Goal: Task Accomplishment & Management: Complete application form

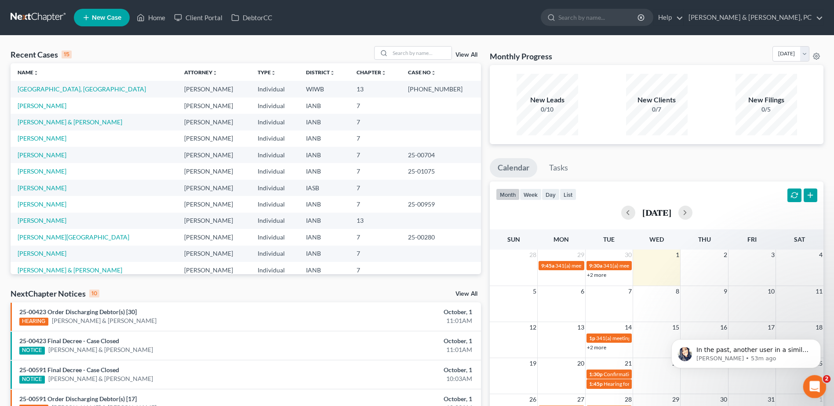
click at [819, 382] on div "Open Intercom Messenger" at bounding box center [813, 385] width 29 height 29
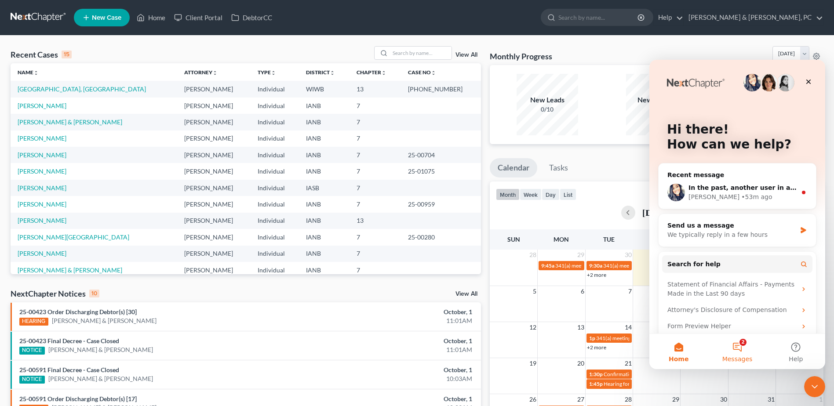
click at [741, 357] on span "Messages" at bounding box center [737, 359] width 30 height 6
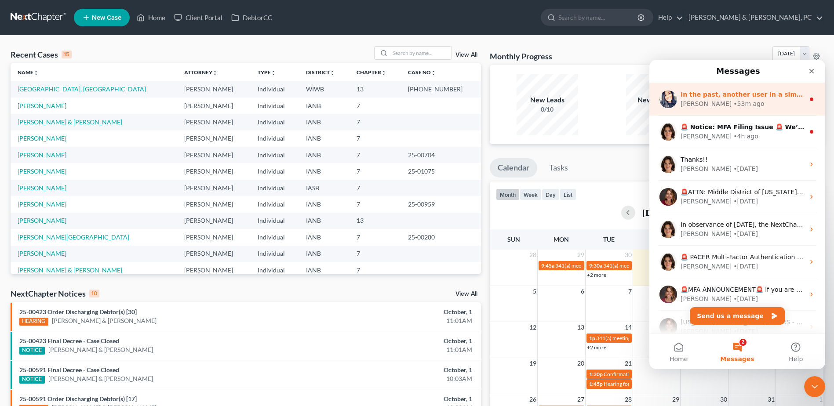
click at [735, 107] on div "[PERSON_NAME] • 53m ago" at bounding box center [742, 103] width 124 height 9
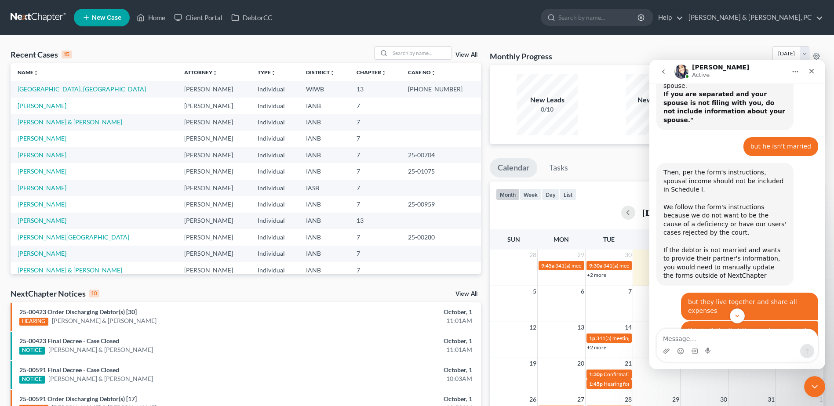
scroll to position [1366, 0]
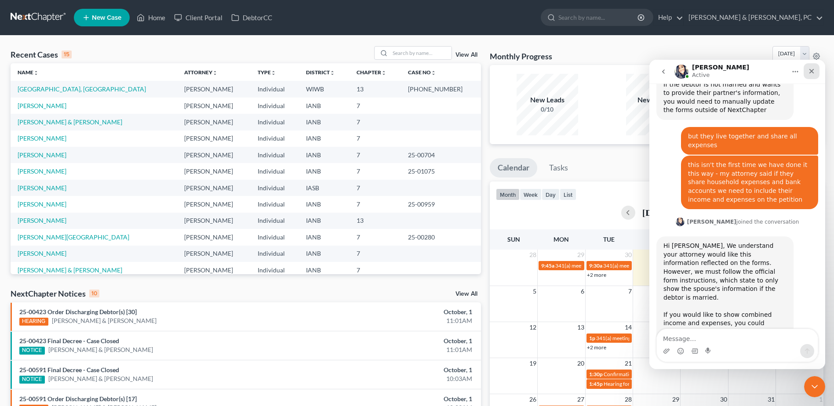
click at [812, 69] on icon "Close" at bounding box center [811, 71] width 7 height 7
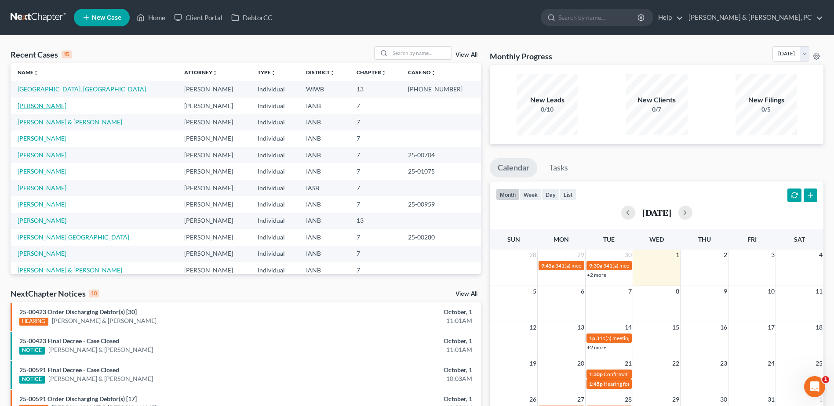
click at [53, 102] on link "[PERSON_NAME]" at bounding box center [42, 105] width 49 height 7
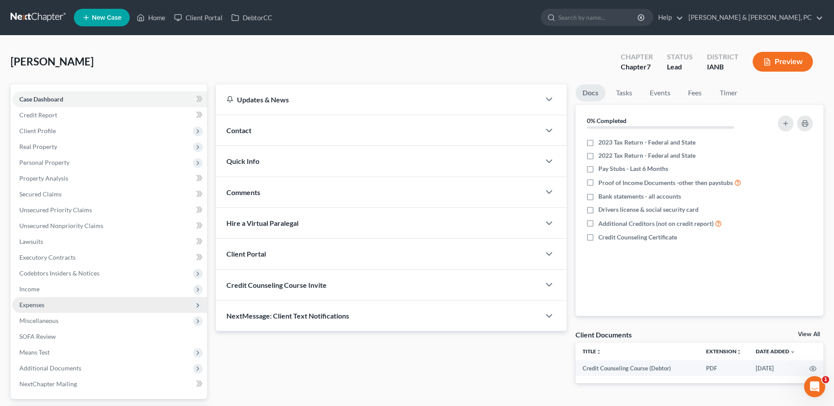
click at [45, 304] on span "Expenses" at bounding box center [109, 305] width 195 height 16
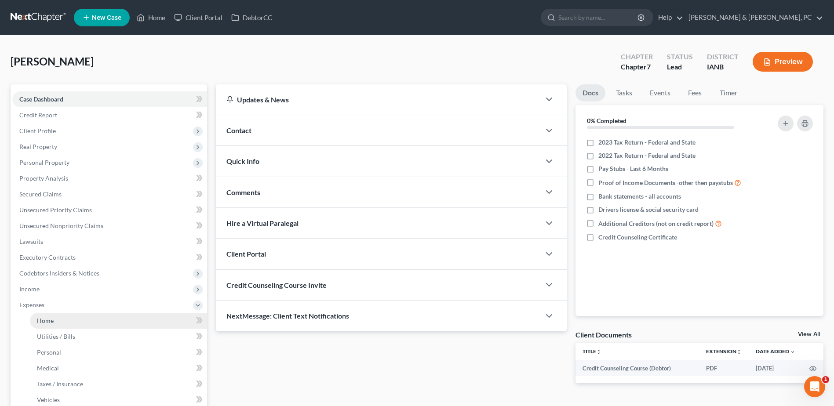
click at [69, 318] on link "Home" at bounding box center [118, 321] width 177 height 16
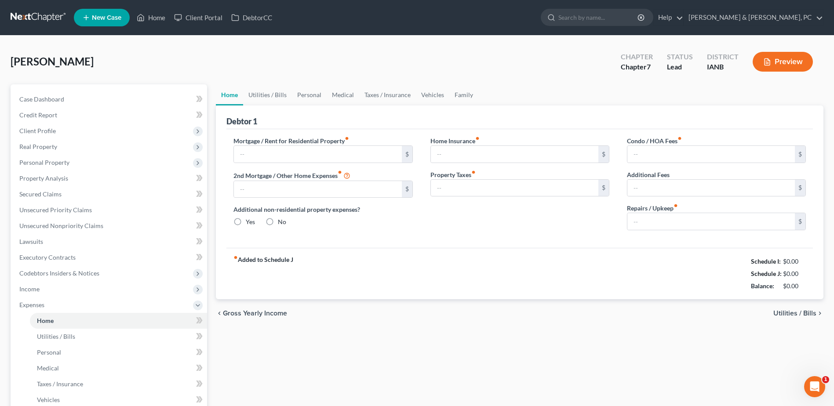
type input "600.00"
type input "0.00"
radio input "true"
type input "0.00"
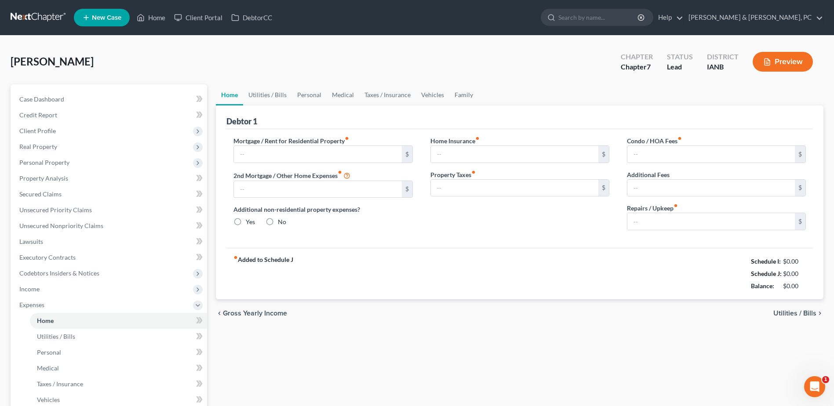
type input "0.00"
click at [490, 151] on input "0.00" at bounding box center [514, 154] width 167 height 17
type input "22"
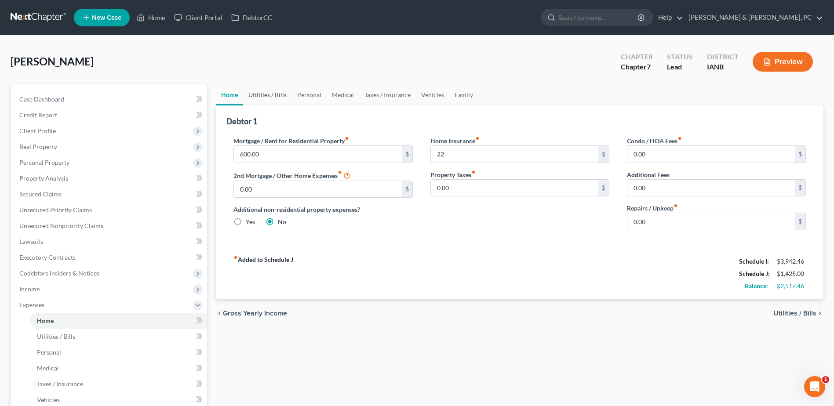
click at [273, 94] on link "Utilities / Bills" at bounding box center [267, 94] width 49 height 21
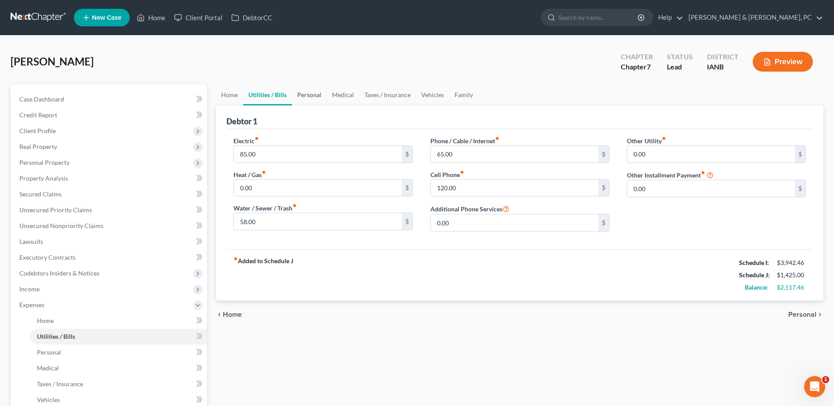
click at [318, 92] on link "Personal" at bounding box center [309, 94] width 35 height 21
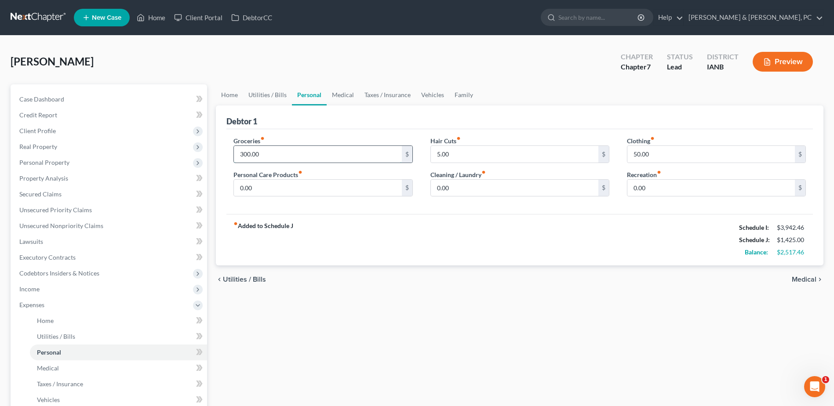
click at [280, 153] on input "300.00" at bounding box center [317, 154] width 167 height 17
type input "600"
type input "60"
type input "30"
type input "20"
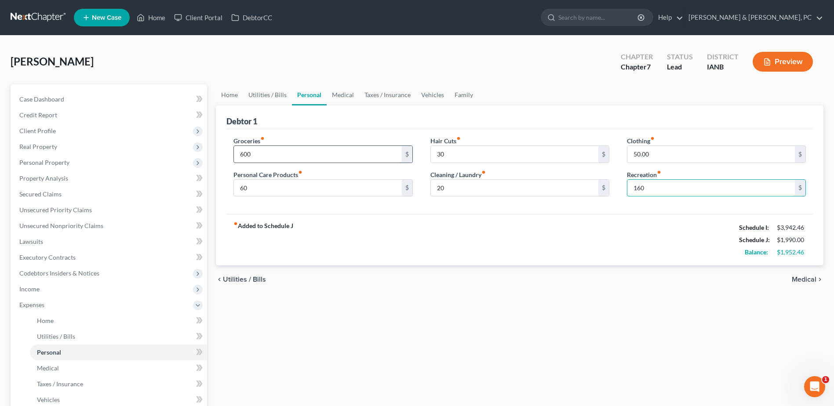
type input "160"
click at [346, 98] on link "Medical" at bounding box center [343, 94] width 33 height 21
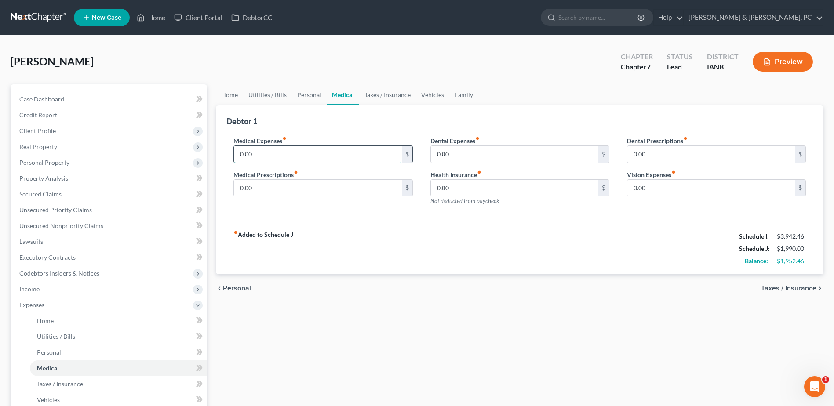
click at [287, 156] on input "0.00" at bounding box center [317, 154] width 167 height 17
type input "120"
click at [385, 93] on link "Taxes / Insurance" at bounding box center [387, 94] width 57 height 21
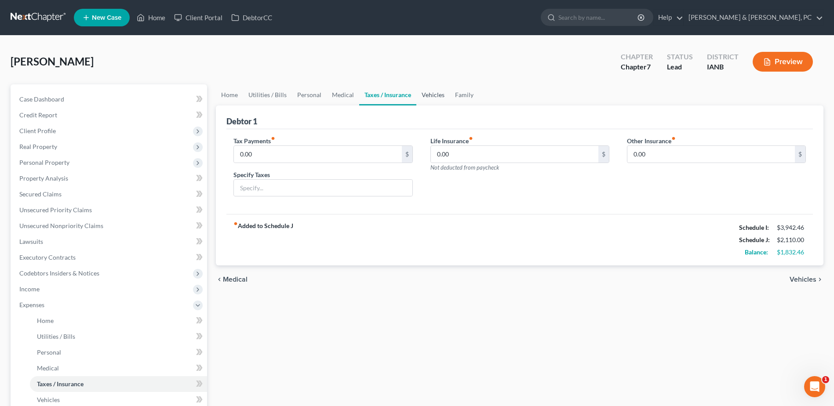
click at [439, 95] on link "Vehicles" at bounding box center [432, 94] width 33 height 21
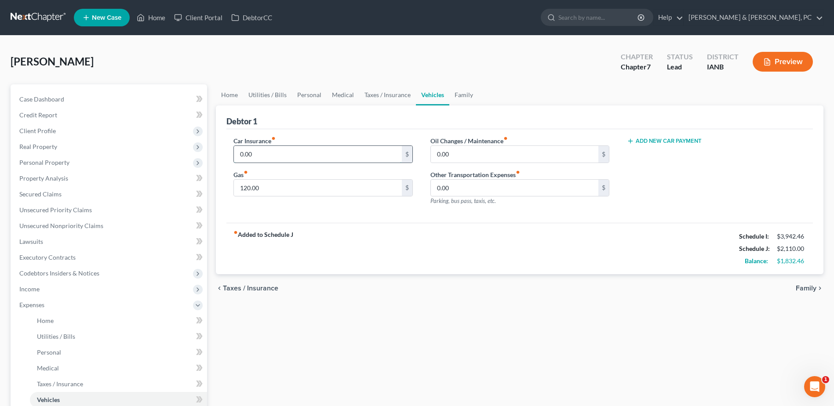
click at [355, 153] on input "0.00" at bounding box center [317, 154] width 167 height 17
type input "230"
type input "300"
type input "35"
click at [464, 93] on link "Family" at bounding box center [463, 94] width 29 height 21
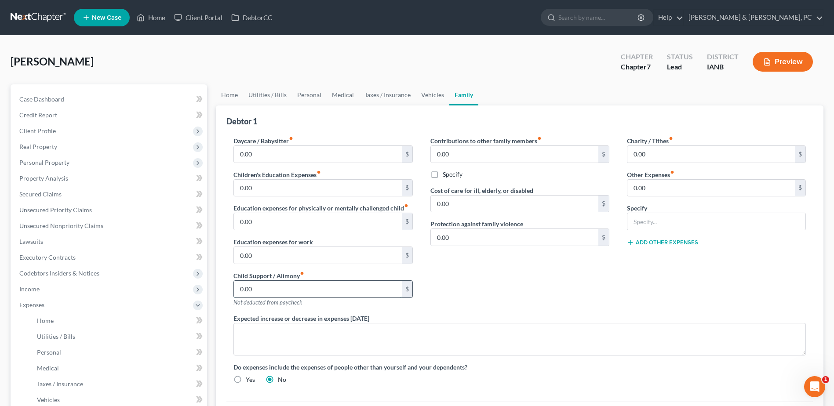
click at [276, 283] on input "0.00" at bounding box center [317, 289] width 167 height 17
type input "1,263"
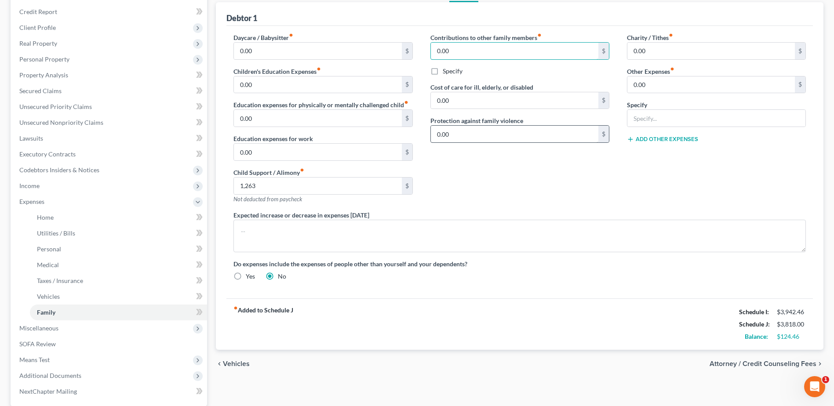
scroll to position [88, 0]
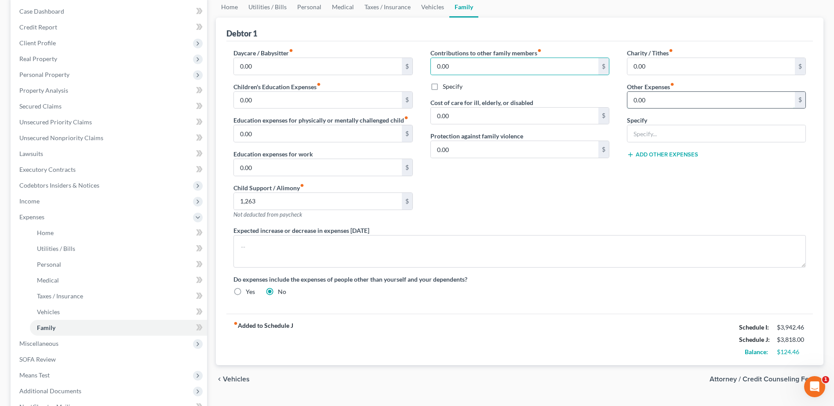
click at [665, 100] on input "0.00" at bounding box center [710, 100] width 167 height 17
type input "0"
type input "600"
click at [659, 130] on input "text" at bounding box center [716, 133] width 178 height 17
type input "Non-Filing Spouse Monthly Debt payments"
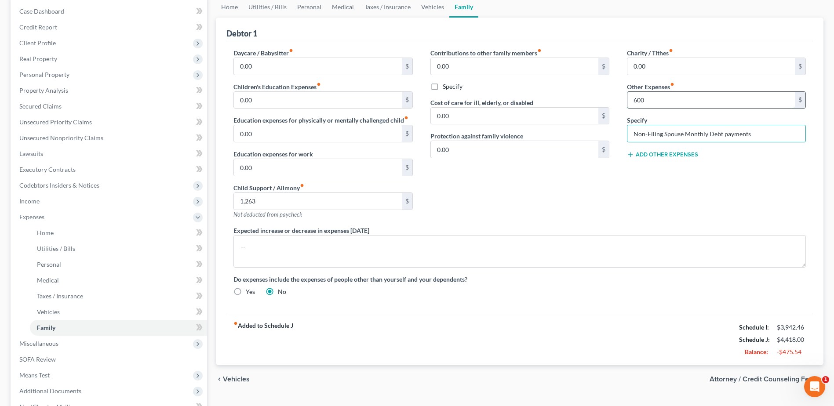
click at [643, 102] on input "600" at bounding box center [710, 100] width 167 height 17
type input "620"
click at [606, 207] on div "Contributions to other family members fiber_manual_record 0.00 $ Specify Cost o…" at bounding box center [519, 137] width 196 height 178
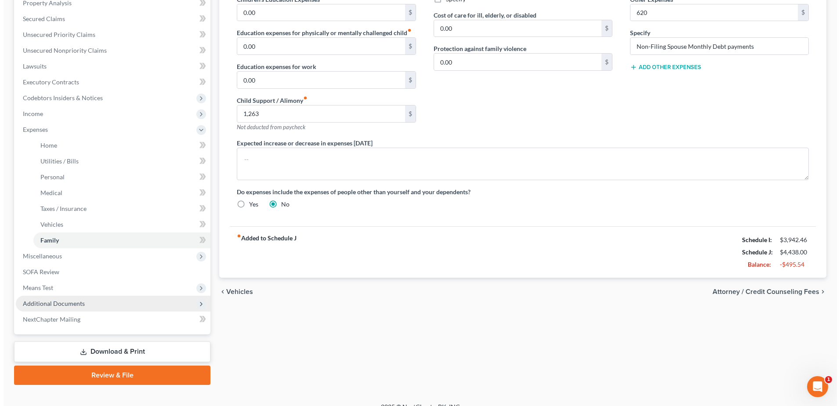
scroll to position [176, 0]
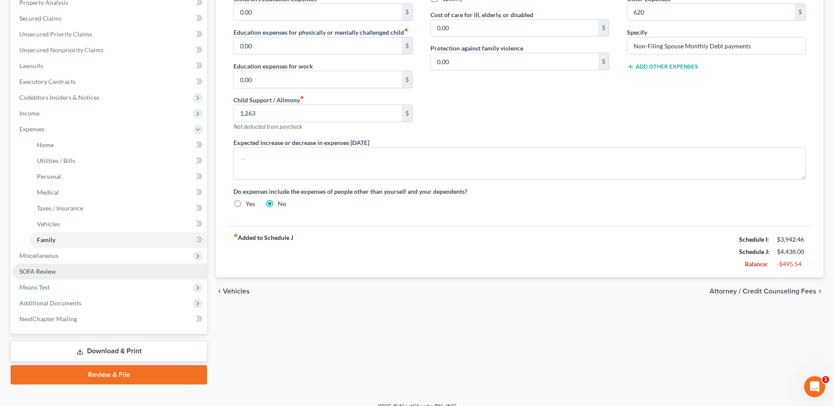
click at [69, 277] on link "SOFA Review" at bounding box center [109, 272] width 195 height 16
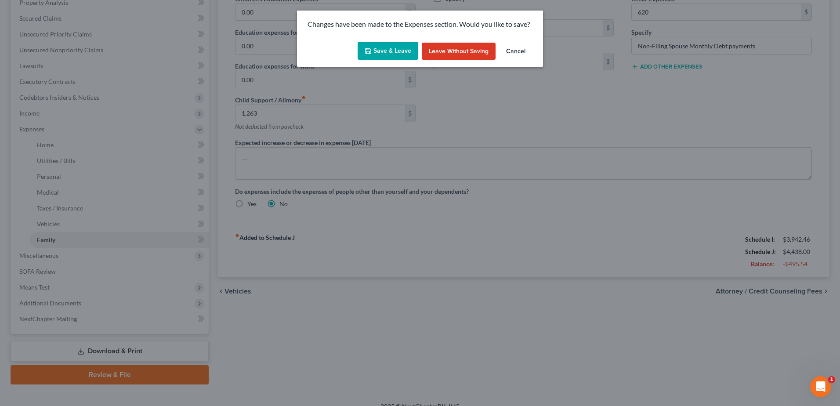
click at [377, 59] on button "Save & Leave" at bounding box center [388, 51] width 61 height 18
type input "1,263.00"
type input "620.00"
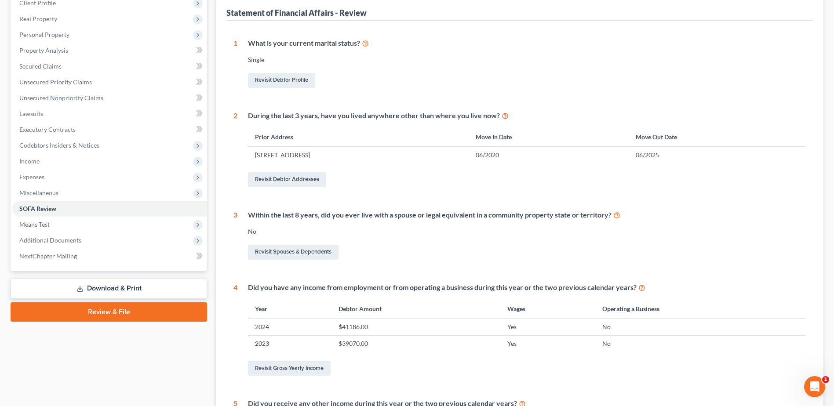
scroll to position [176, 0]
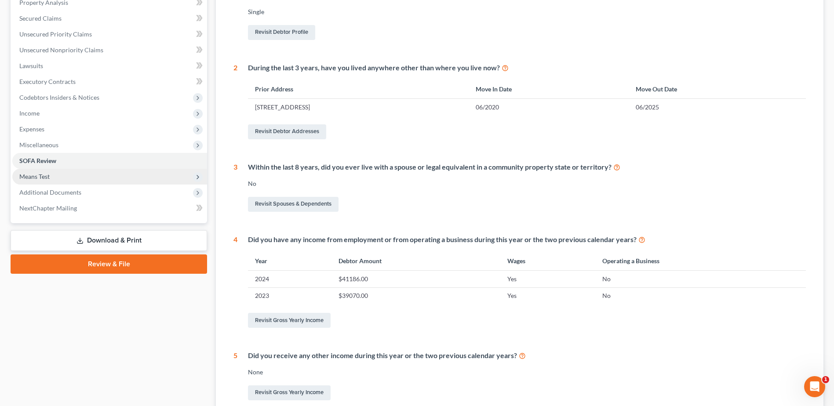
click at [45, 173] on span "Means Test" at bounding box center [34, 176] width 30 height 7
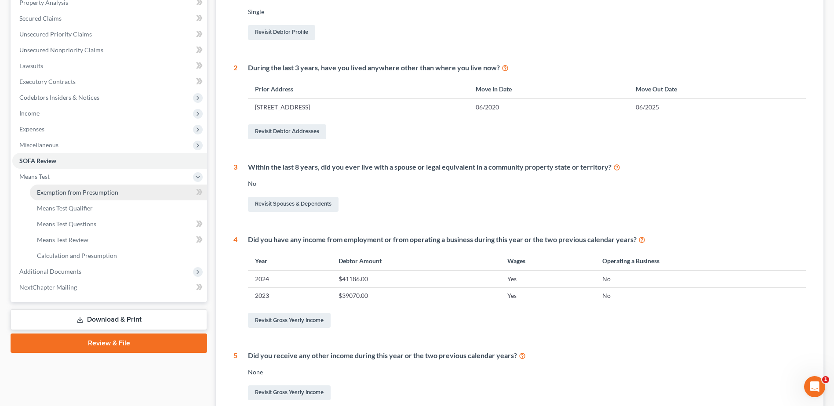
click at [54, 189] on span "Exemption from Presumption" at bounding box center [77, 192] width 81 height 7
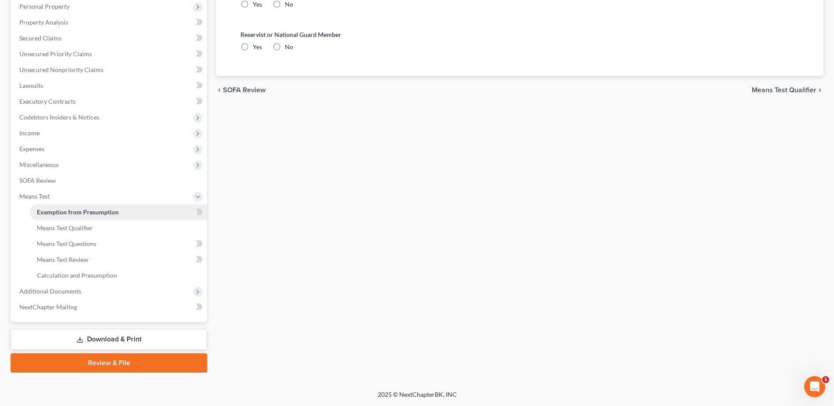
scroll to position [31, 0]
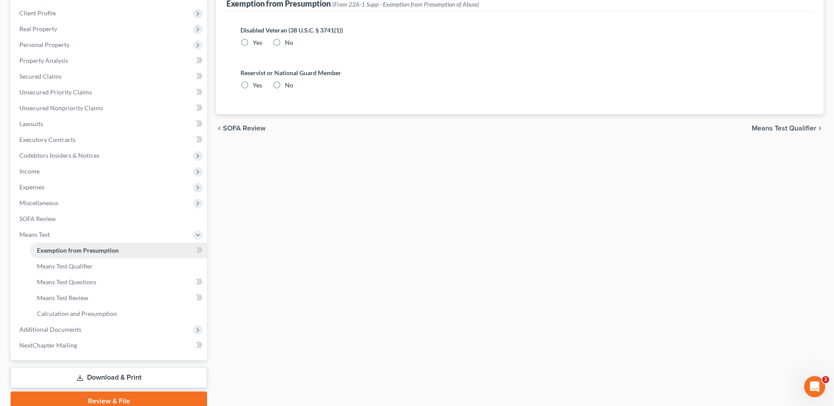
radio input "true"
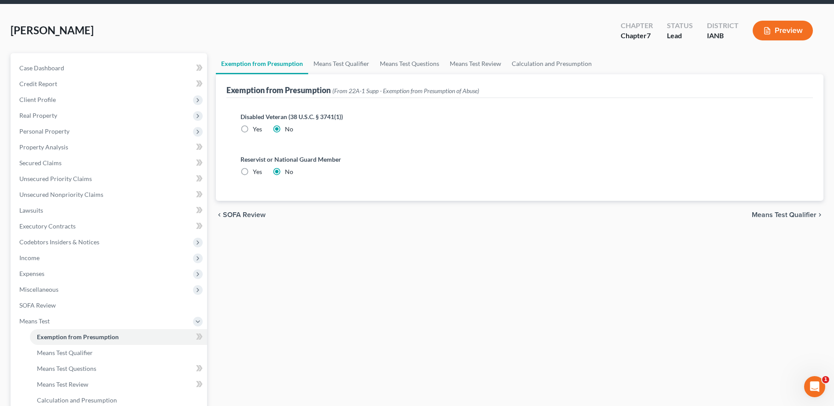
scroll to position [0, 0]
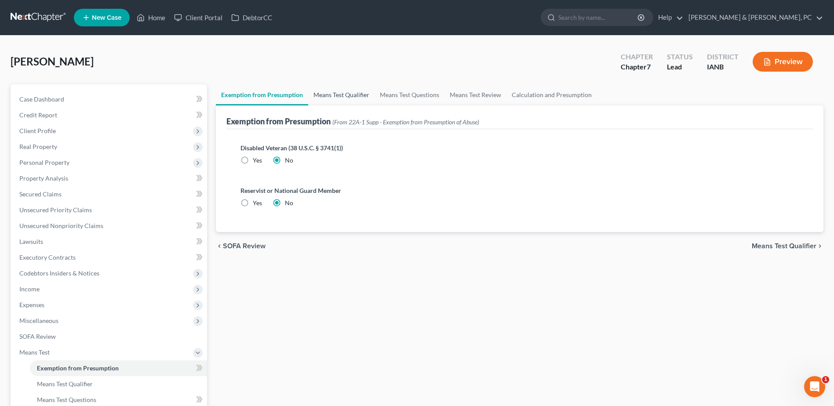
click at [346, 93] on link "Means Test Qualifier" at bounding box center [341, 94] width 66 height 21
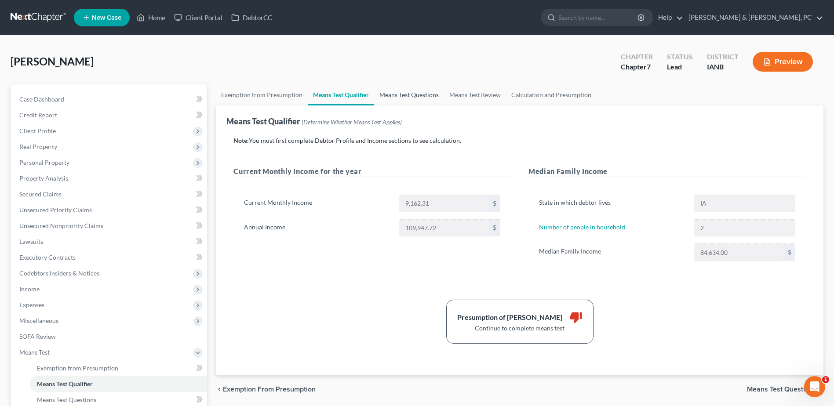
click at [429, 96] on link "Means Test Questions" at bounding box center [409, 94] width 70 height 21
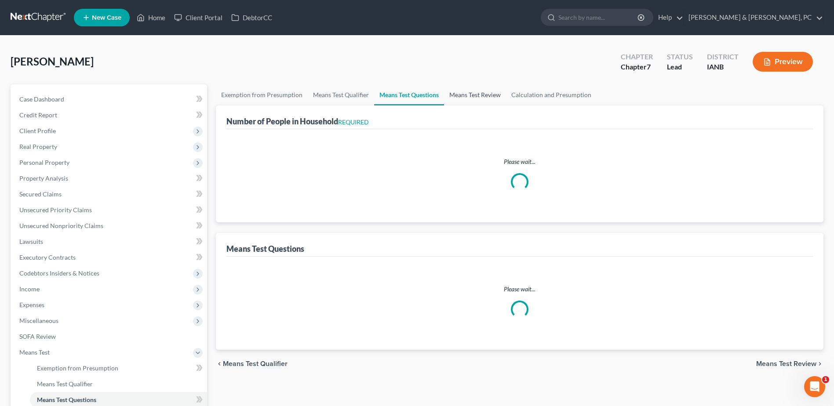
select select "0"
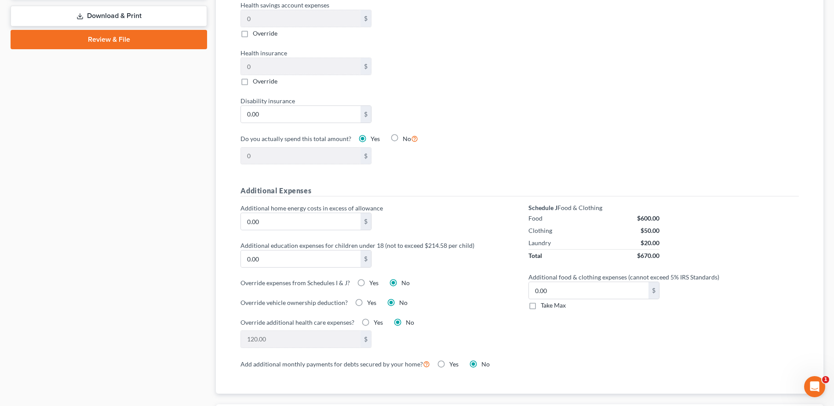
scroll to position [615, 0]
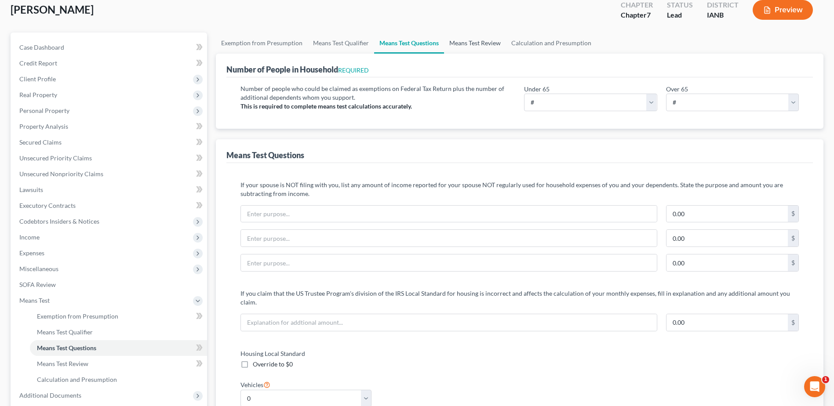
click at [490, 41] on link "Means Test Review" at bounding box center [475, 43] width 62 height 21
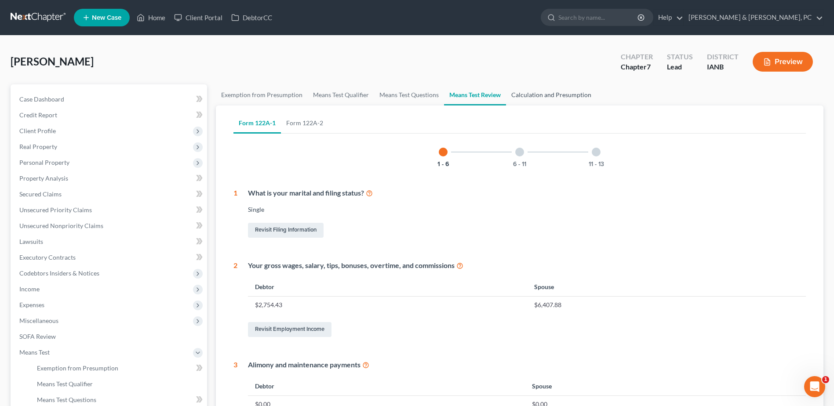
click at [543, 91] on link "Calculation and Presumption" at bounding box center [551, 94] width 91 height 21
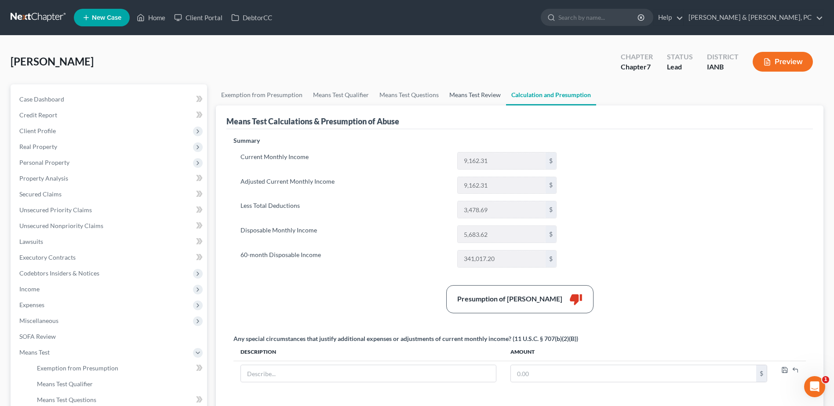
click at [478, 94] on link "Means Test Review" at bounding box center [475, 94] width 62 height 21
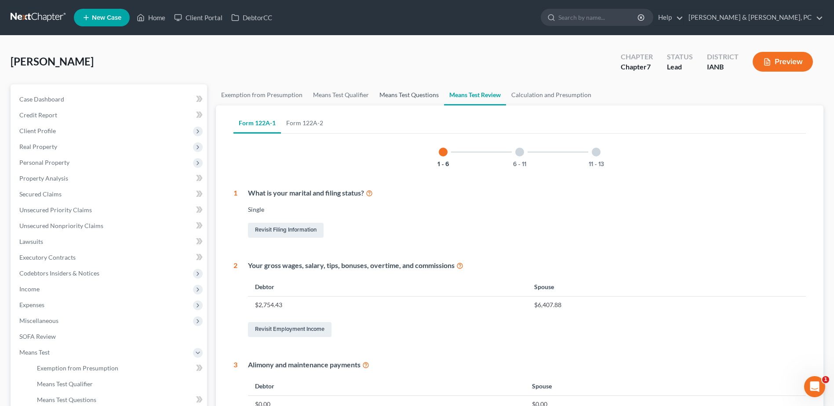
click at [405, 97] on link "Means Test Questions" at bounding box center [409, 94] width 70 height 21
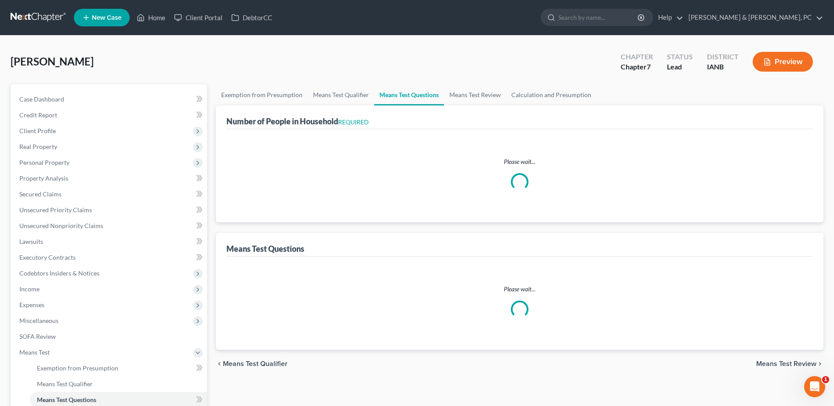
select select "0"
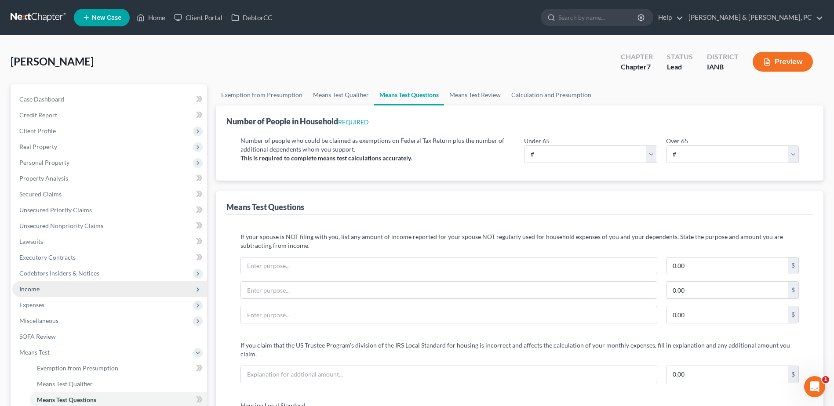
click at [77, 290] on span "Income" at bounding box center [109, 289] width 195 height 16
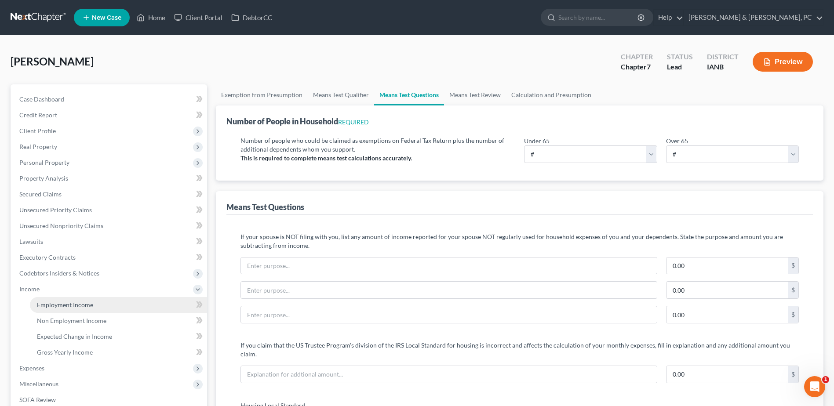
click at [65, 299] on link "Employment Income" at bounding box center [118, 305] width 177 height 16
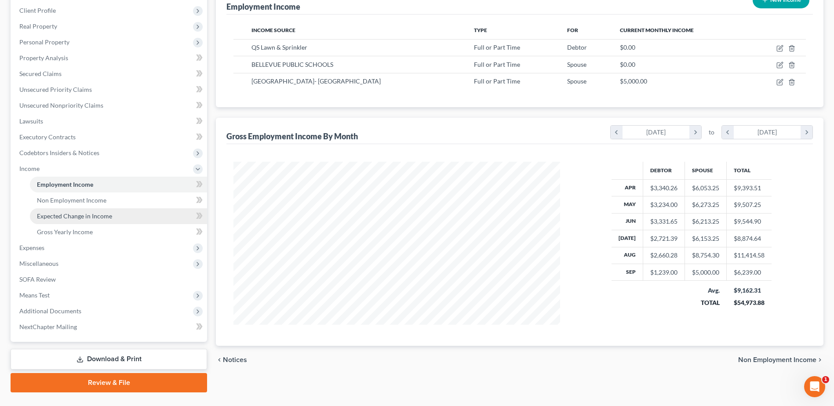
scroll to position [140, 0]
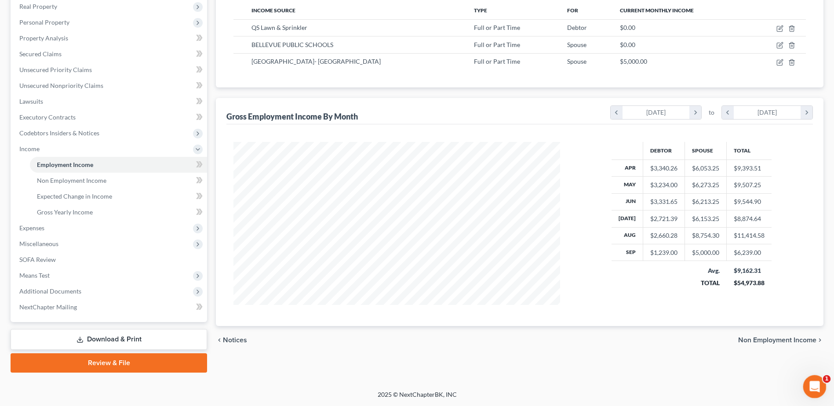
click at [808, 385] on icon "Open Intercom Messenger" at bounding box center [813, 385] width 15 height 15
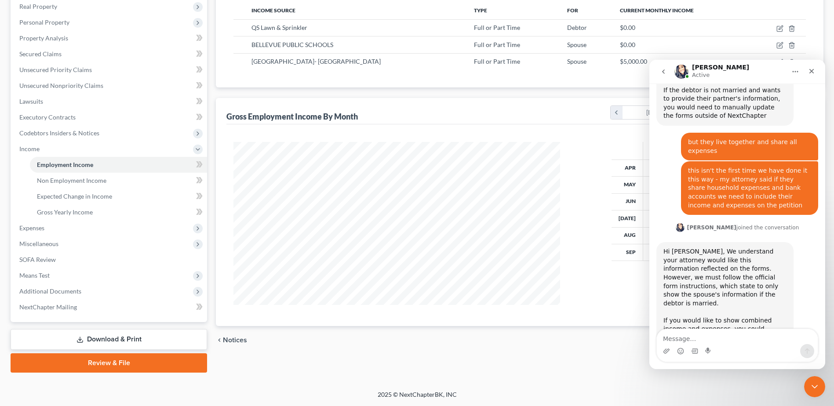
scroll to position [1366, 0]
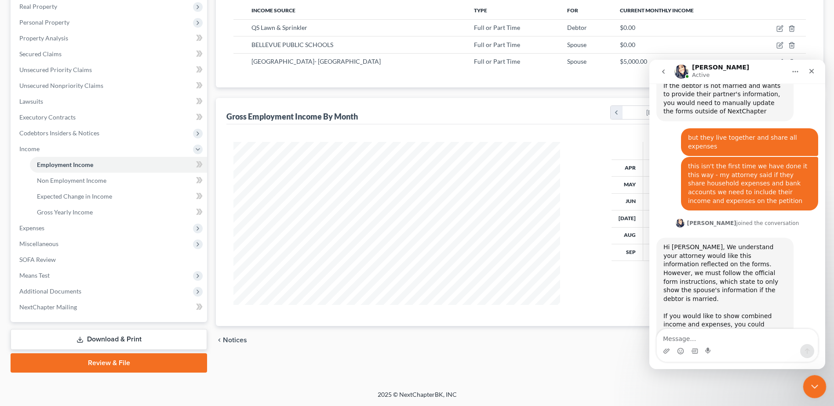
click at [810, 381] on icon "Close Intercom Messenger" at bounding box center [813, 385] width 11 height 11
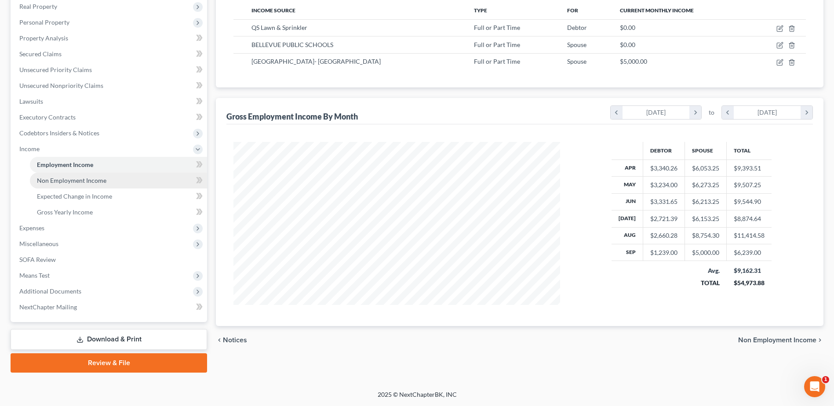
click at [119, 180] on link "Non Employment Income" at bounding box center [118, 181] width 177 height 16
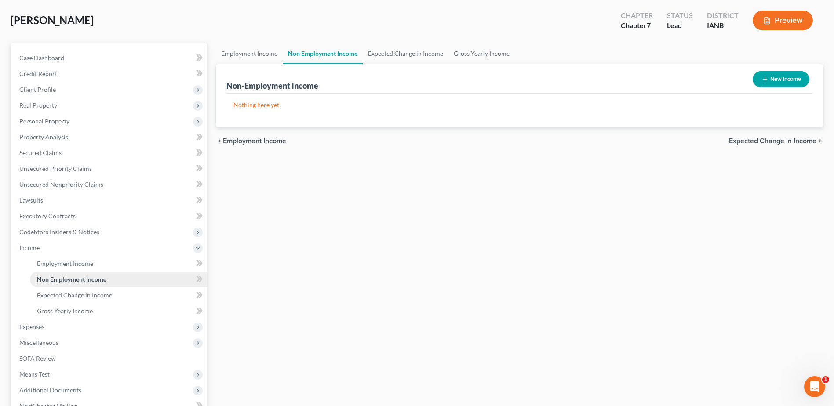
scroll to position [88, 0]
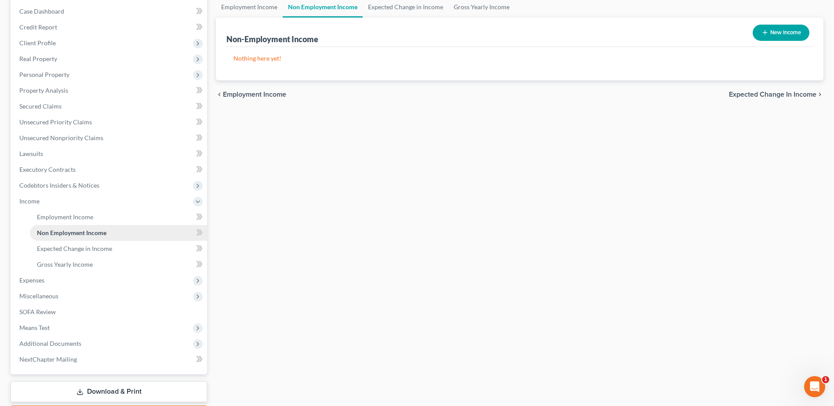
click at [119, 240] on link "Non Employment Income" at bounding box center [118, 233] width 177 height 16
click at [122, 246] on link "Expected Change in Income" at bounding box center [118, 249] width 177 height 16
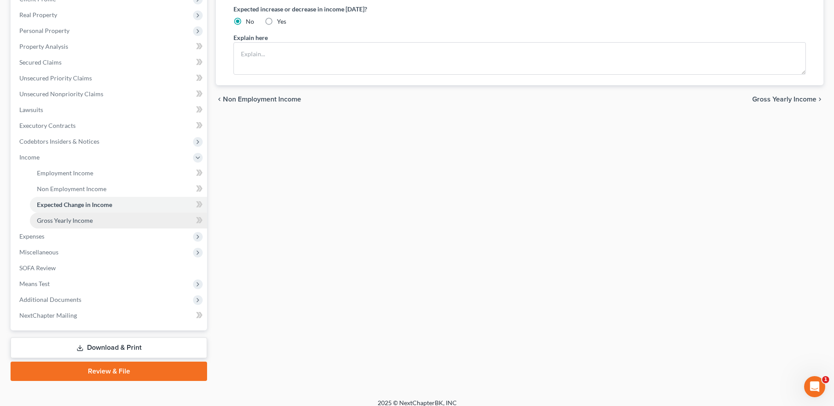
click at [102, 222] on link "Gross Yearly Income" at bounding box center [118, 221] width 177 height 16
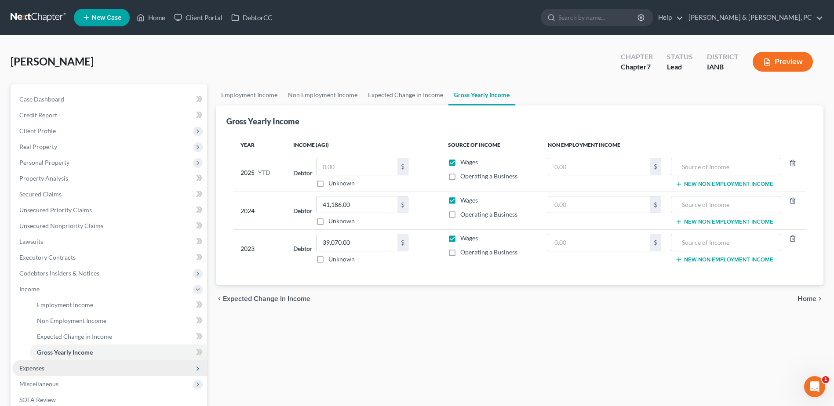
click at [40, 366] on span "Expenses" at bounding box center [31, 367] width 25 height 7
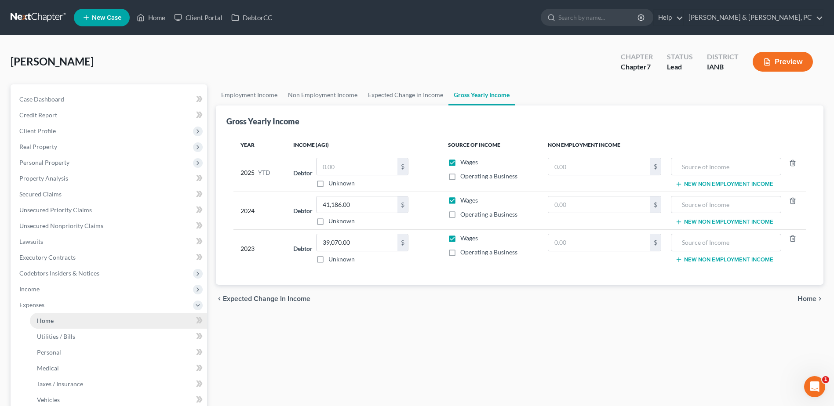
click at [64, 328] on link "Home" at bounding box center [118, 321] width 177 height 16
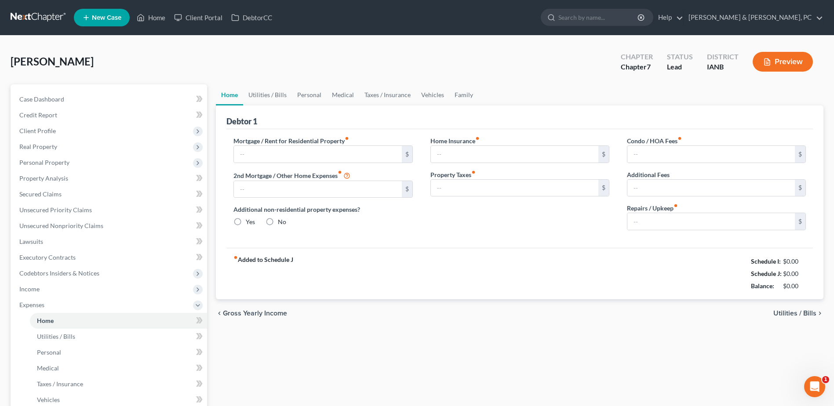
type input "600.00"
type input "0.00"
radio input "true"
type input "22.00"
type input "0.00"
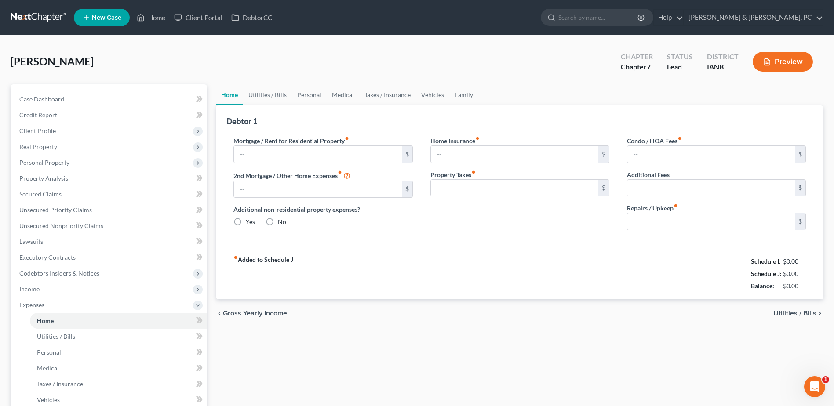
type input "0.00"
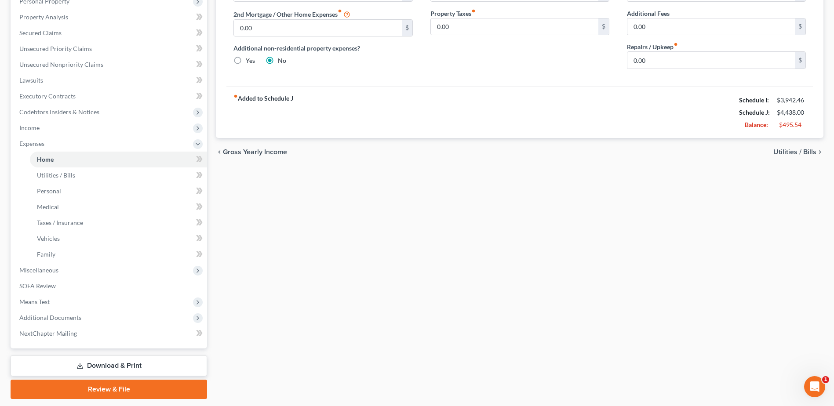
scroll to position [176, 0]
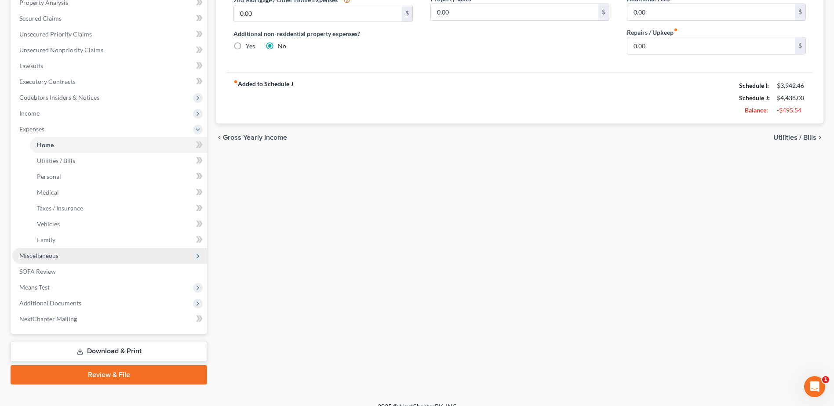
click at [54, 260] on span "Miscellaneous" at bounding box center [109, 256] width 195 height 16
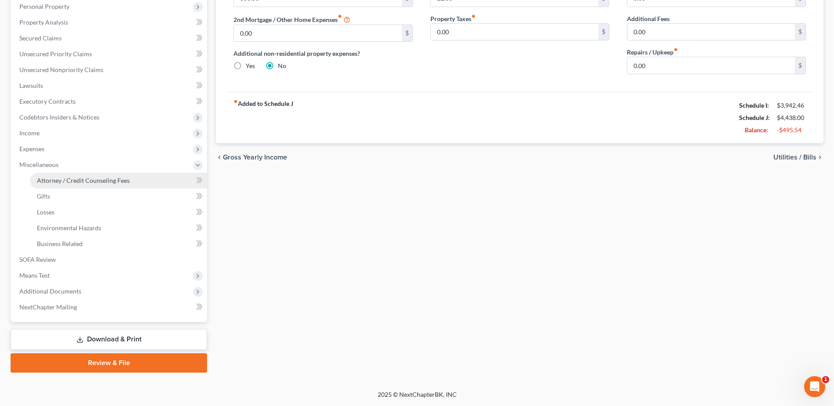
click at [69, 183] on span "Attorney / Credit Counseling Fees" at bounding box center [83, 180] width 93 height 7
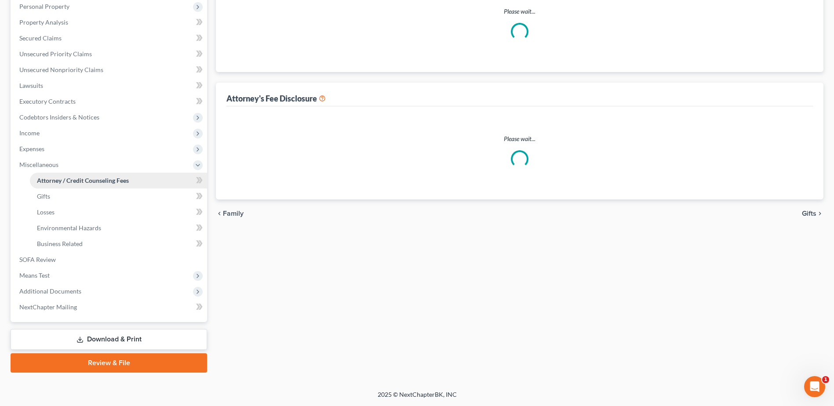
scroll to position [22, 0]
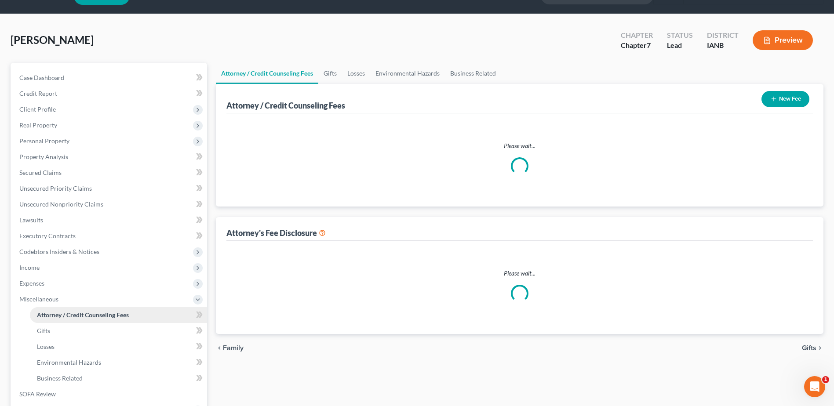
select select "0"
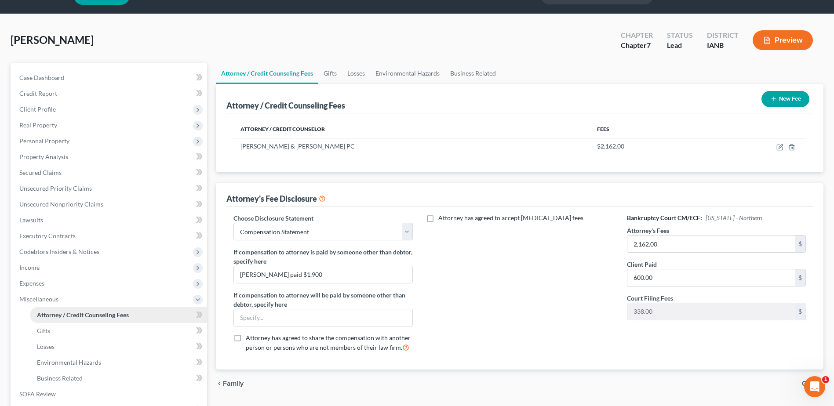
scroll to position [0, 0]
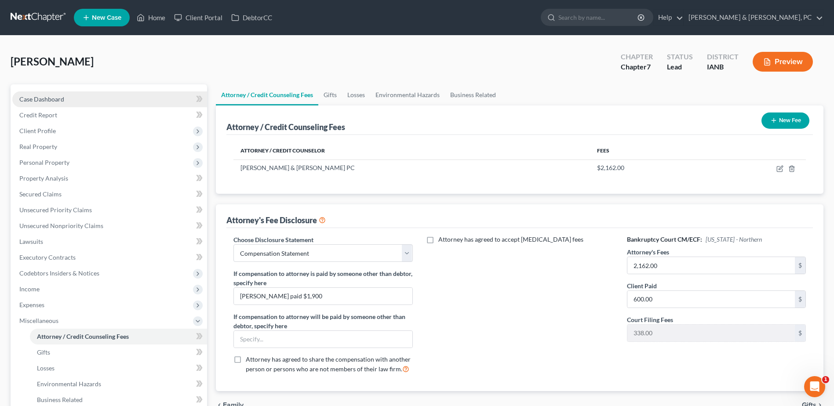
click at [71, 101] on link "Case Dashboard" at bounding box center [109, 99] width 195 height 16
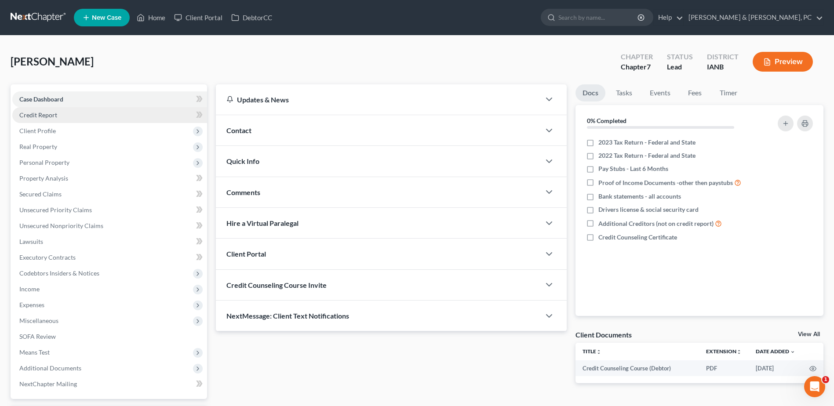
click at [70, 111] on link "Credit Report" at bounding box center [109, 115] width 195 height 16
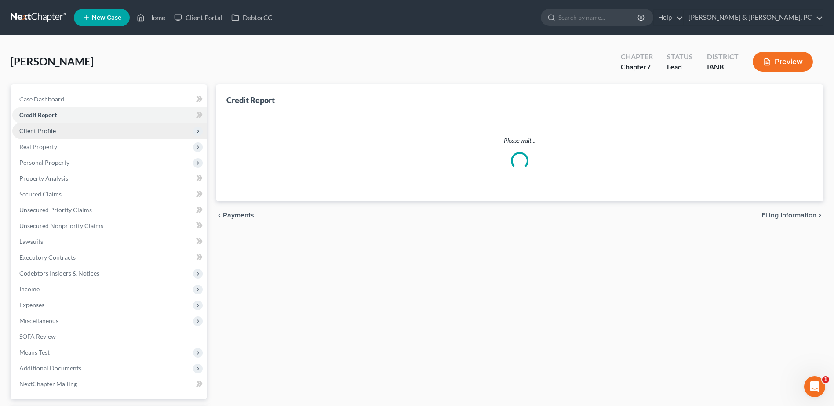
click at [72, 130] on span "Client Profile" at bounding box center [109, 131] width 195 height 16
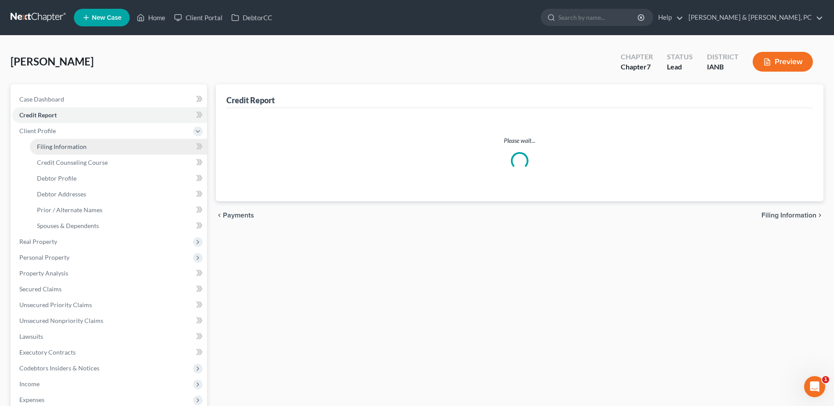
click at [75, 144] on span "Filing Information" at bounding box center [62, 146] width 50 height 7
select select "1"
select select "0"
select select "16"
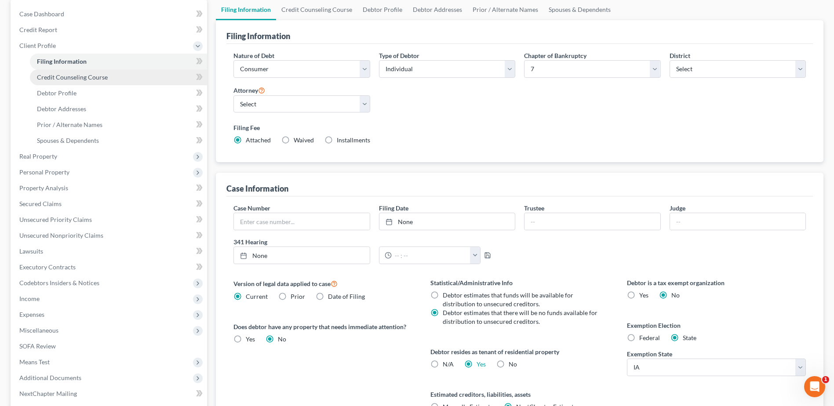
click at [134, 84] on link "Credit Counseling Course" at bounding box center [118, 77] width 177 height 16
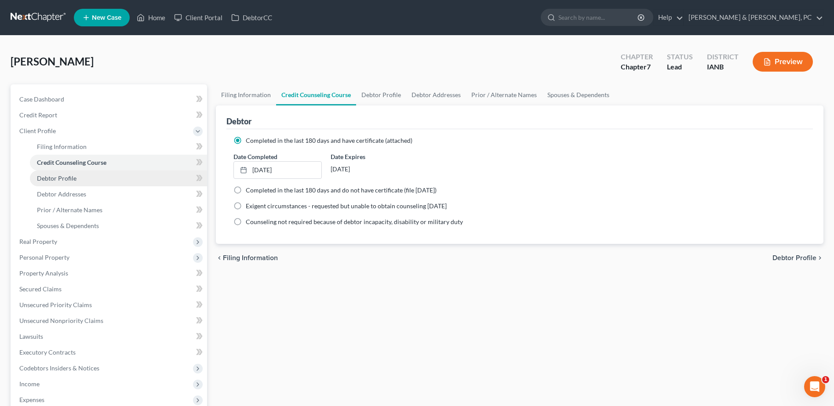
click at [109, 177] on link "Debtor Profile" at bounding box center [118, 179] width 177 height 16
select select "0"
select select "1"
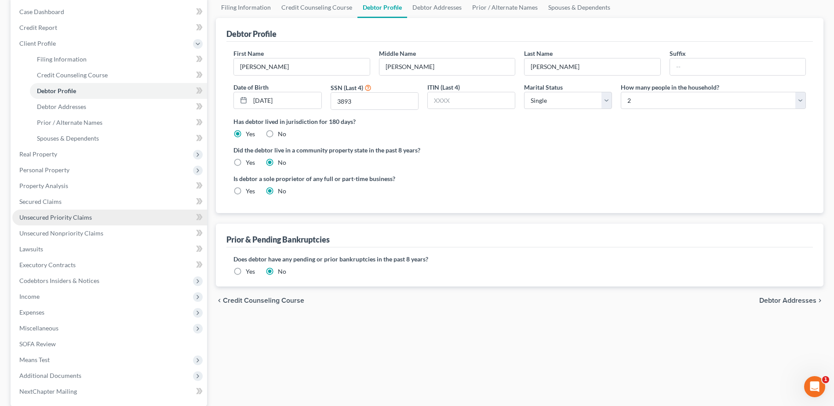
scroll to position [88, 0]
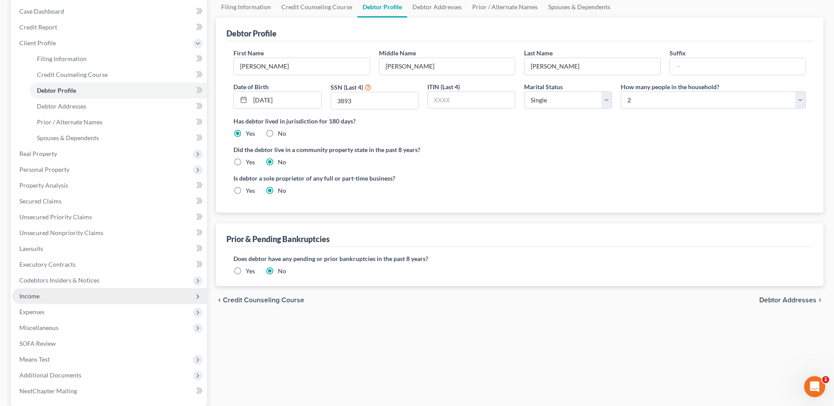
click at [76, 298] on span "Income" at bounding box center [109, 296] width 195 height 16
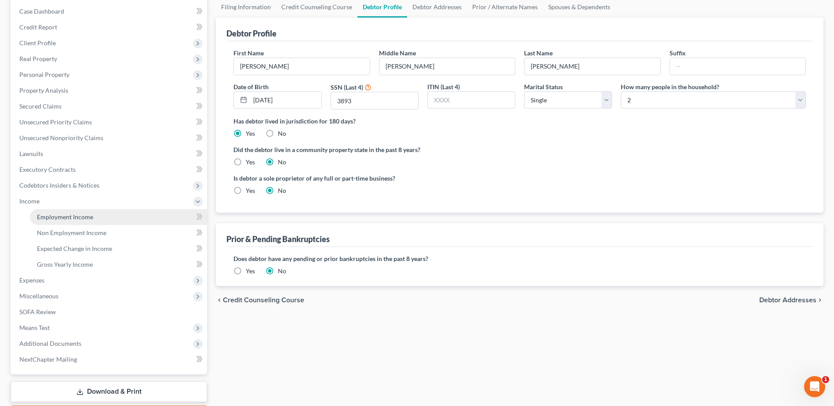
click at [90, 220] on span "Employment Income" at bounding box center [65, 216] width 56 height 7
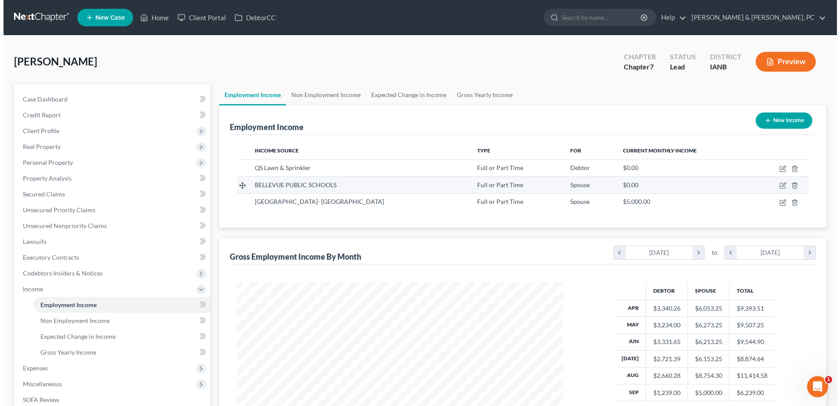
scroll to position [163, 344]
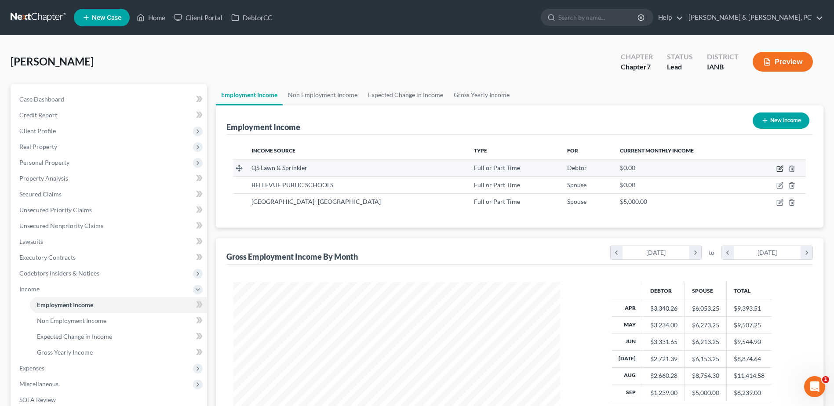
click at [778, 165] on icon "button" at bounding box center [779, 168] width 7 height 7
select select "0"
select select "16"
select select "2"
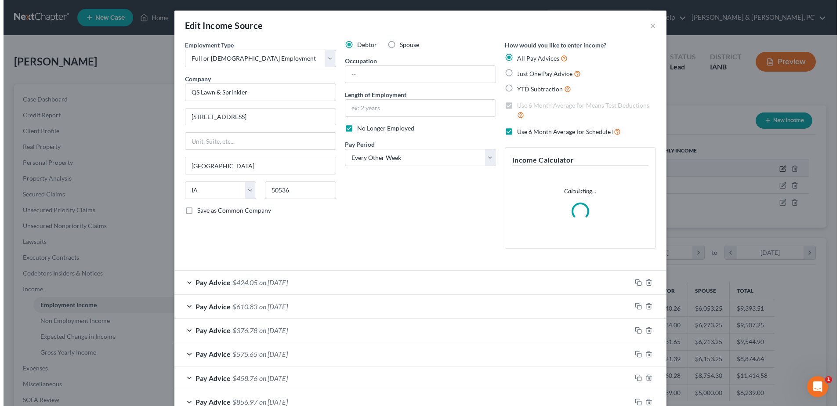
scroll to position [164, 347]
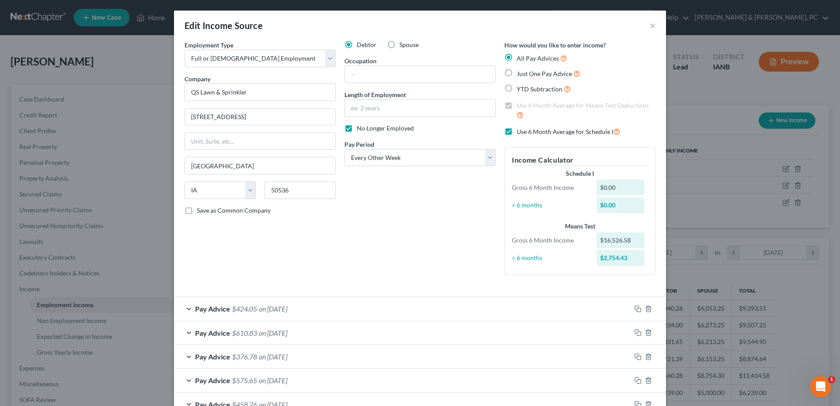
click at [517, 131] on label "Use 6 Month Average for Schedule I" at bounding box center [569, 132] width 104 height 10
click at [520, 131] on input "Use 6 Month Average for Schedule I" at bounding box center [523, 130] width 6 height 6
checkbox input "false"
click at [517, 106] on label "Use 6 Month Average for Means Test Deductions" at bounding box center [586, 110] width 139 height 19
click at [520, 106] on input "Use 6 Month Average for Means Test Deductions" at bounding box center [523, 104] width 6 height 6
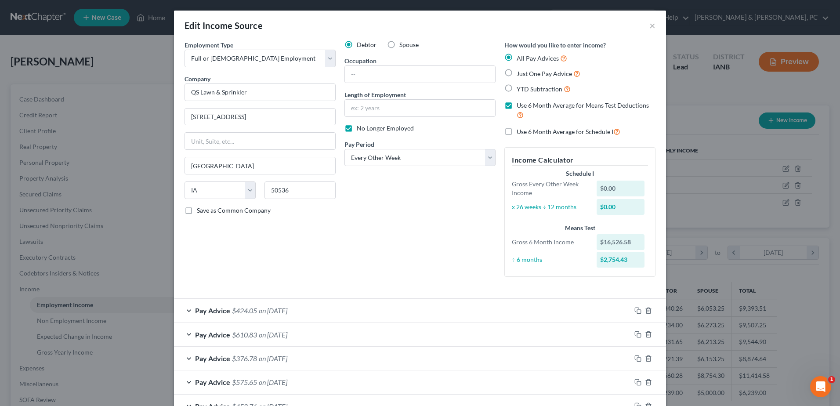
checkbox input "false"
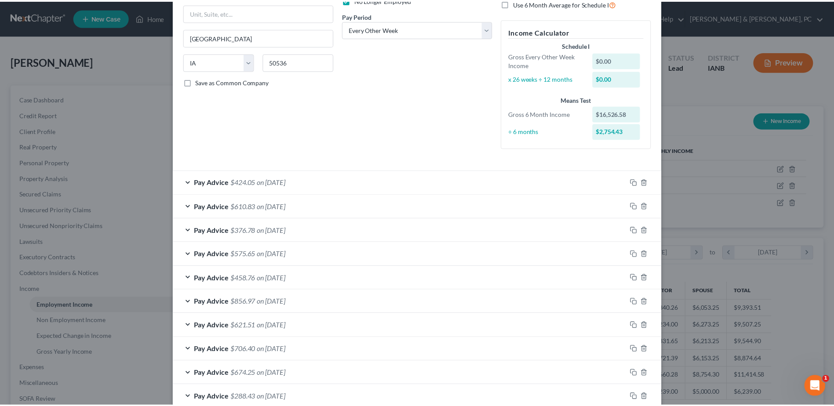
scroll to position [251, 0]
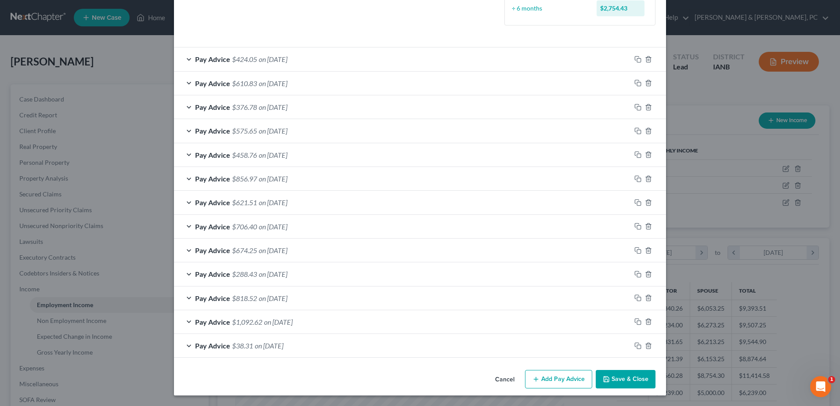
click at [629, 380] on button "Save & Close" at bounding box center [626, 379] width 60 height 18
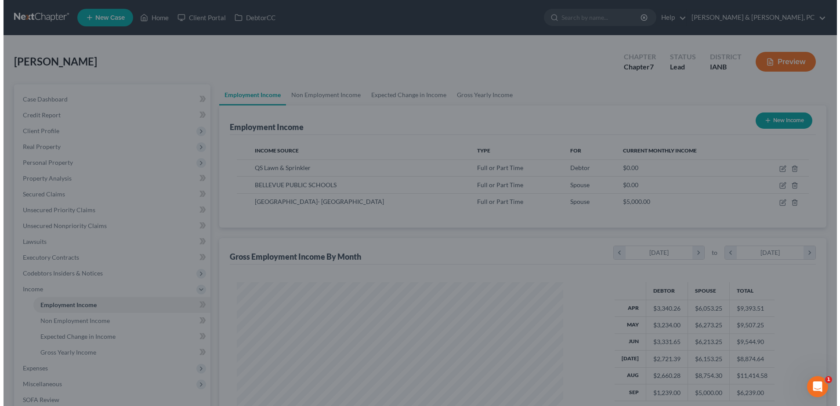
scroll to position [439351, 439170]
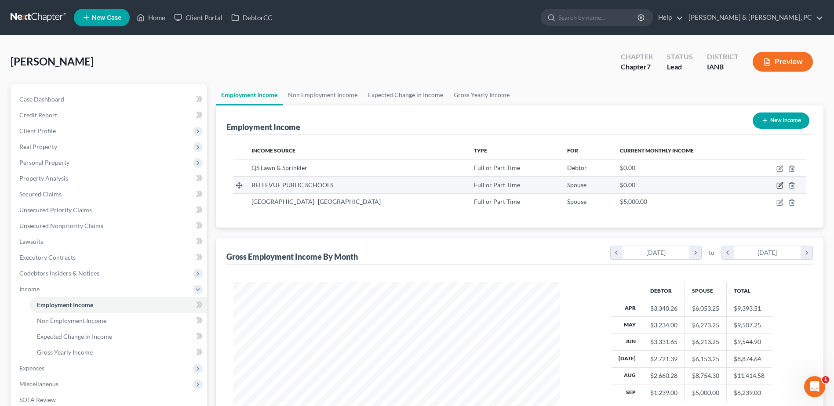
click at [783, 182] on icon "button" at bounding box center [779, 185] width 7 height 7
select select "0"
select select "30"
select select "0"
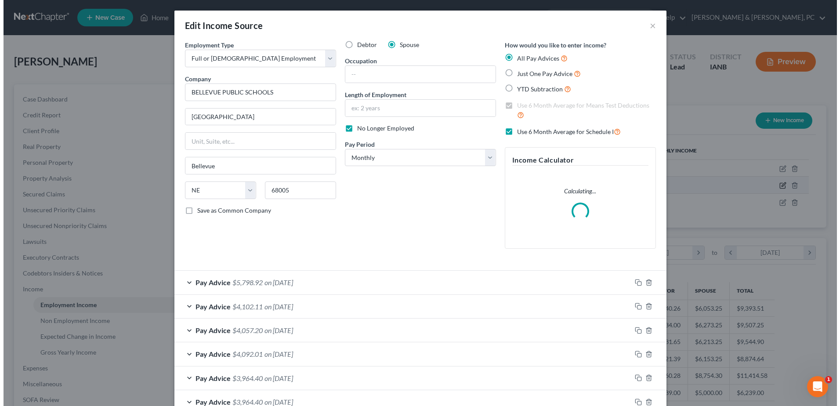
scroll to position [164, 347]
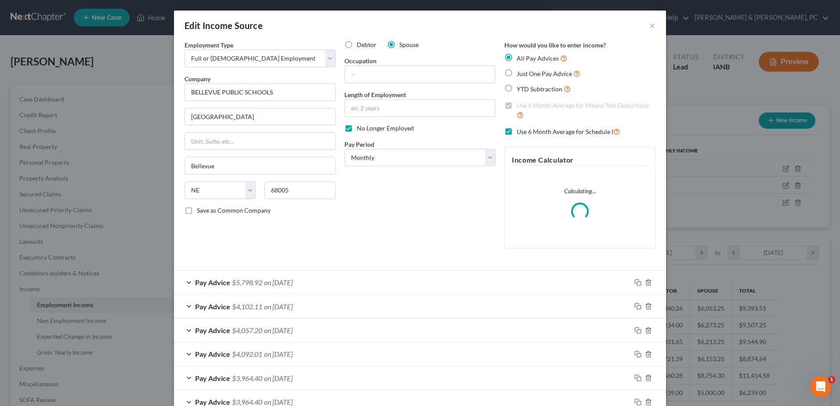
click at [517, 130] on label "Use 6 Month Average for Schedule I" at bounding box center [569, 132] width 104 height 10
click at [520, 130] on input "Use 6 Month Average for Schedule I" at bounding box center [523, 130] width 6 height 6
checkbox input "false"
click at [517, 105] on label "Use 6 Month Average for Means Test Deductions" at bounding box center [586, 110] width 139 height 19
click at [520, 105] on input "Use 6 Month Average for Means Test Deductions" at bounding box center [523, 104] width 6 height 6
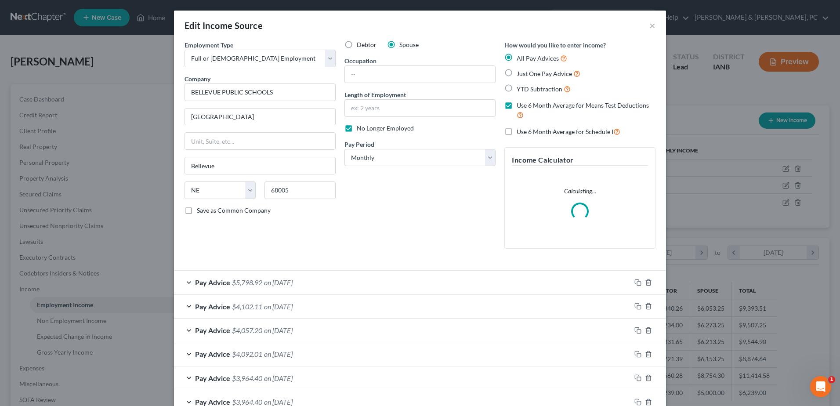
checkbox input "false"
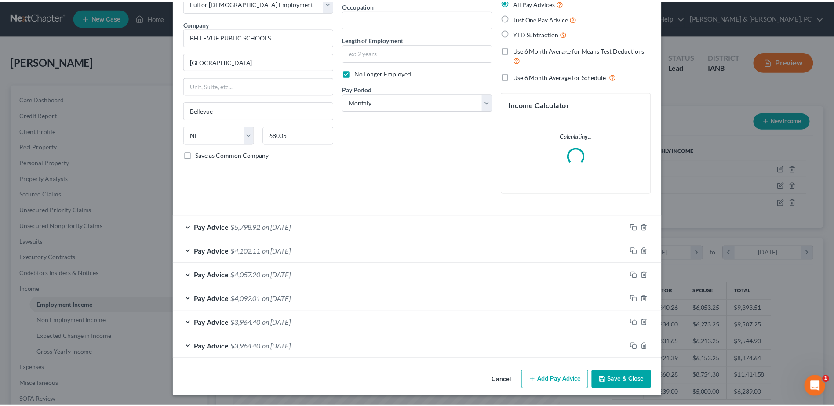
scroll to position [56, 0]
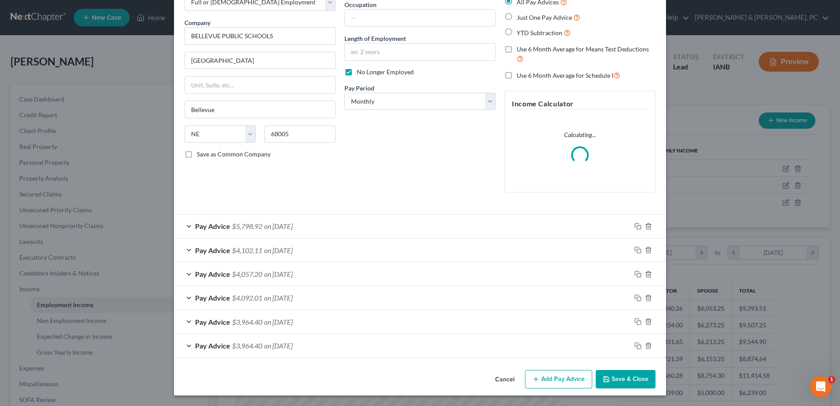
drag, startPoint x: 624, startPoint y: 377, endPoint x: 661, endPoint y: 357, distance: 41.5
click at [624, 377] on button "Save & Close" at bounding box center [626, 379] width 60 height 18
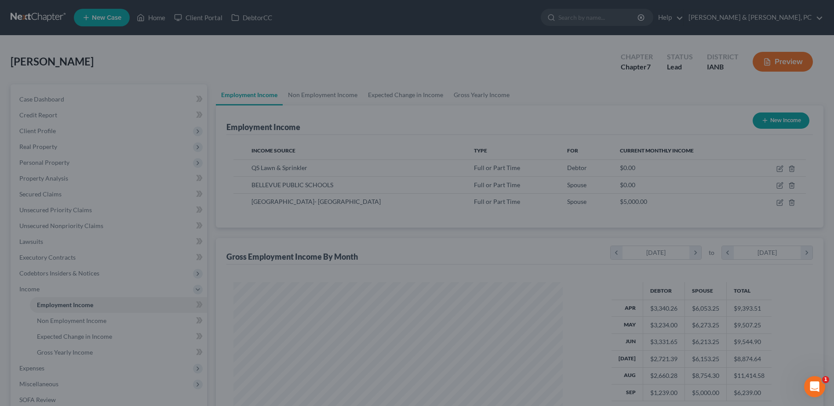
scroll to position [163, 344]
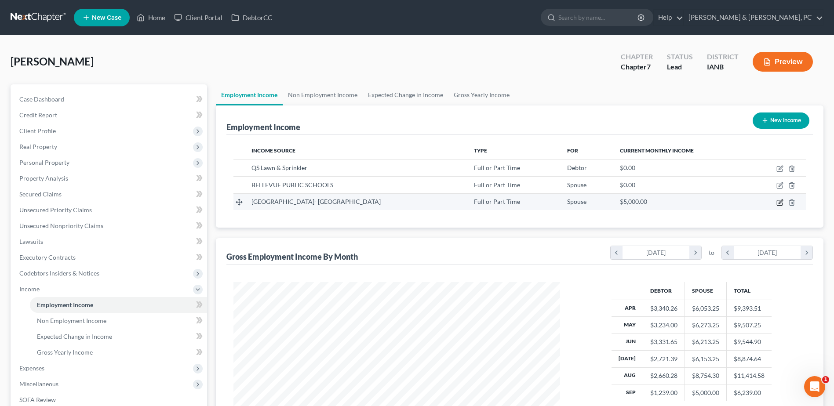
click at [776, 200] on icon "button" at bounding box center [779, 202] width 7 height 7
select select "0"
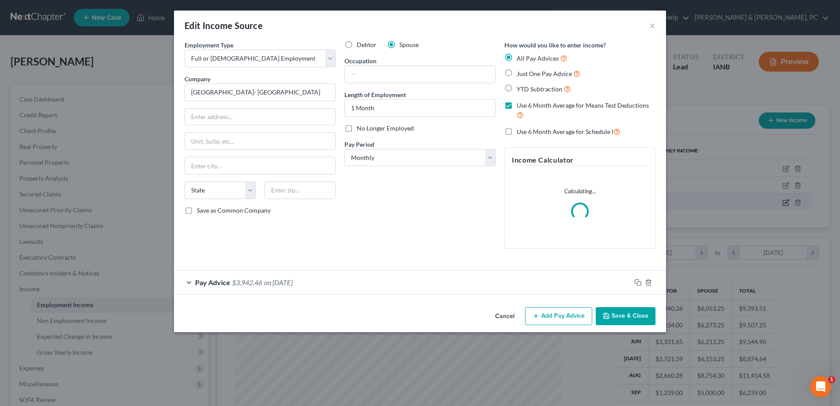
scroll to position [0, 0]
click at [517, 105] on label "Use 6 Month Average for Means Test Deductions" at bounding box center [586, 110] width 139 height 19
click at [520, 105] on input "Use 6 Month Average for Means Test Deductions" at bounding box center [523, 104] width 6 height 6
checkbox input "false"
click at [636, 311] on button "Save & Close" at bounding box center [626, 316] width 60 height 18
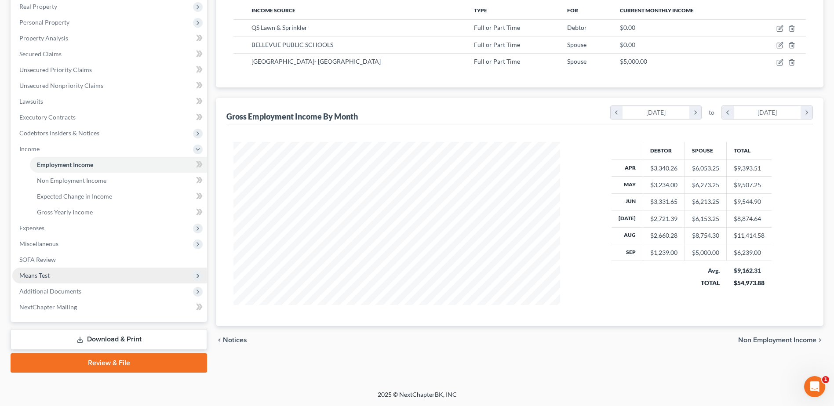
click at [51, 281] on span "Means Test" at bounding box center [109, 276] width 195 height 16
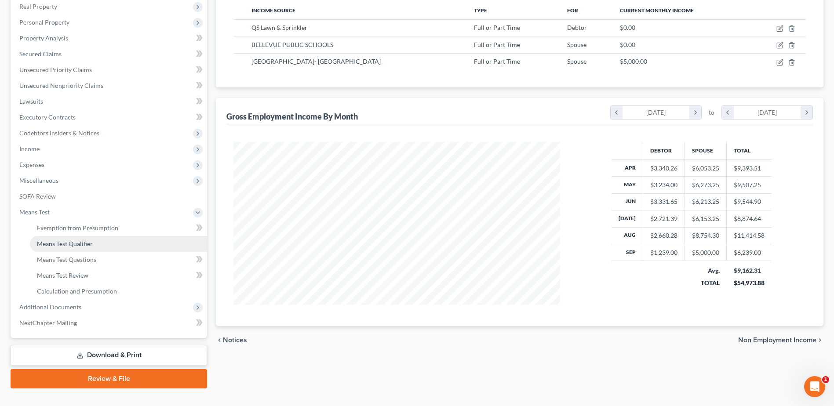
click at [66, 246] on span "Means Test Qualifier" at bounding box center [65, 243] width 56 height 7
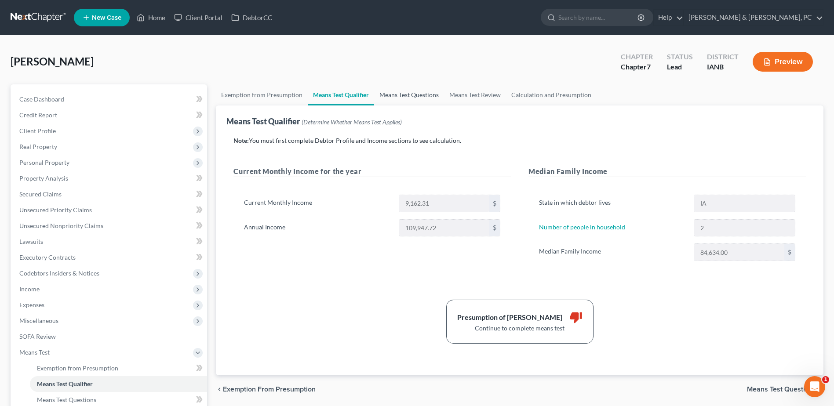
click at [400, 99] on link "Means Test Questions" at bounding box center [409, 94] width 70 height 21
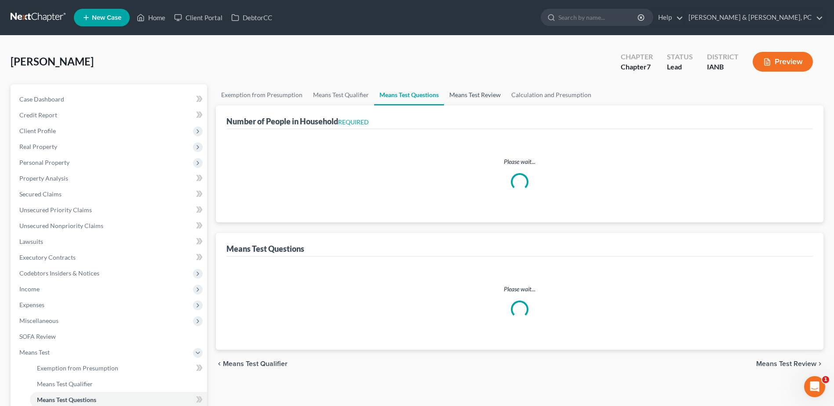
select select "0"
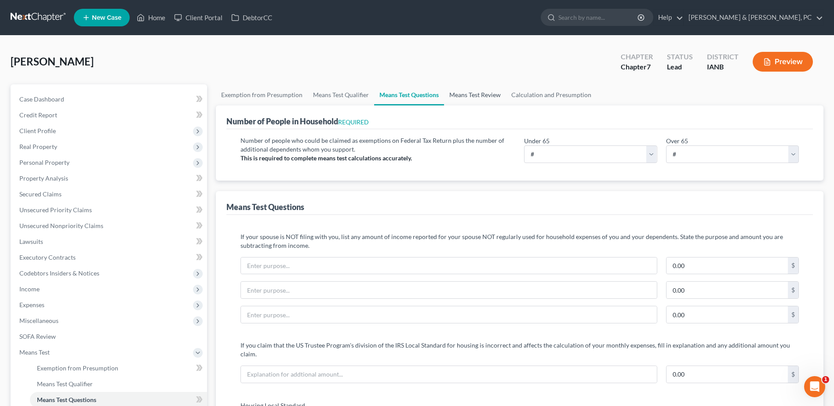
click at [472, 97] on link "Means Test Review" at bounding box center [475, 94] width 62 height 21
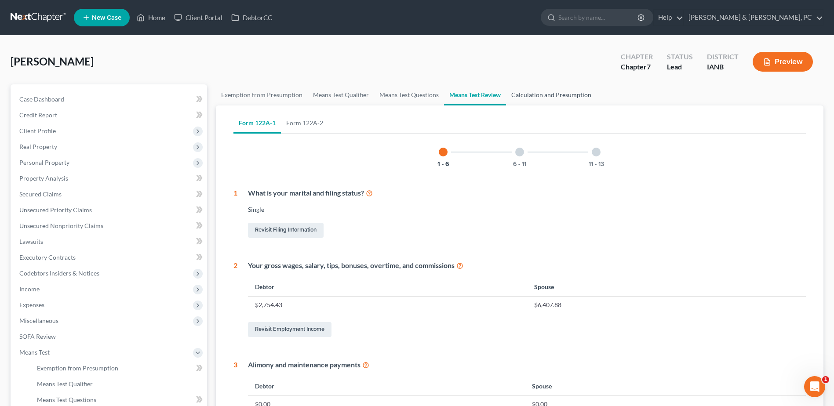
click at [541, 95] on link "Calculation and Presumption" at bounding box center [551, 94] width 91 height 21
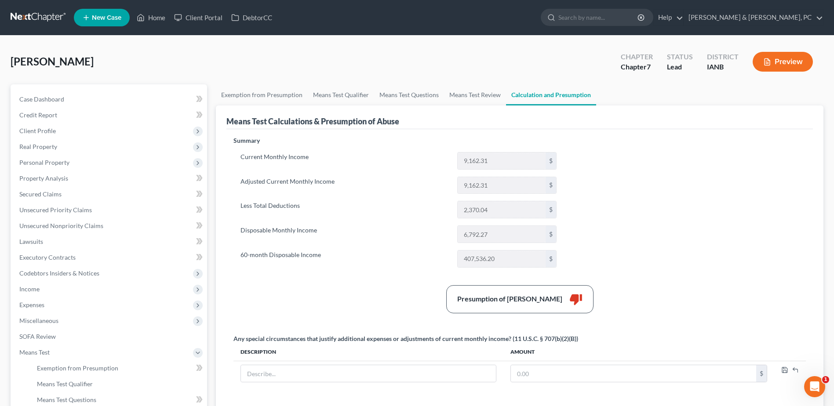
click at [673, 225] on div "Summary Current Monthly Income 9,162.31 $ Adjusted Current Monthly Income 9,162…" at bounding box center [519, 270] width 581 height 268
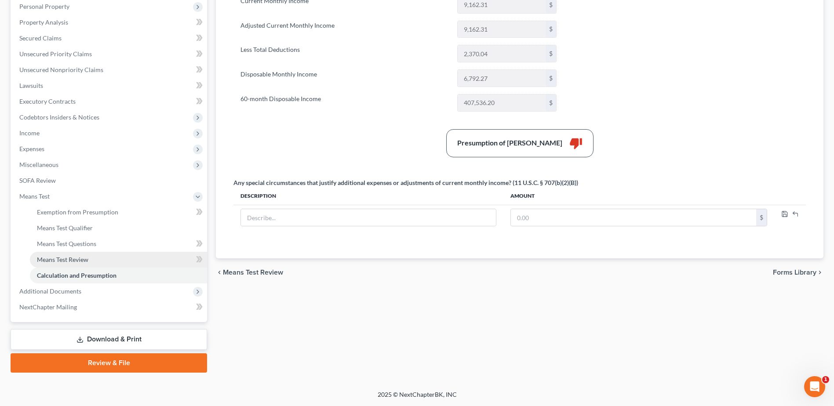
click at [116, 262] on link "Means Test Review" at bounding box center [118, 260] width 177 height 16
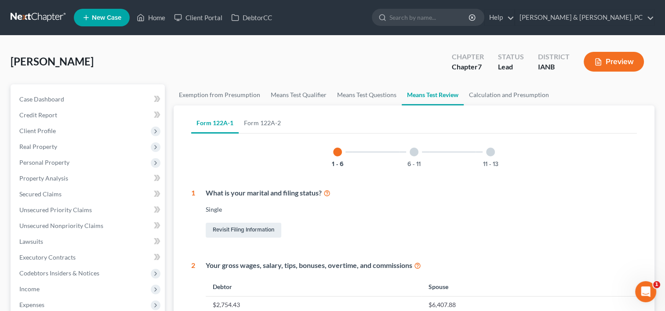
scroll to position [1410, 0]
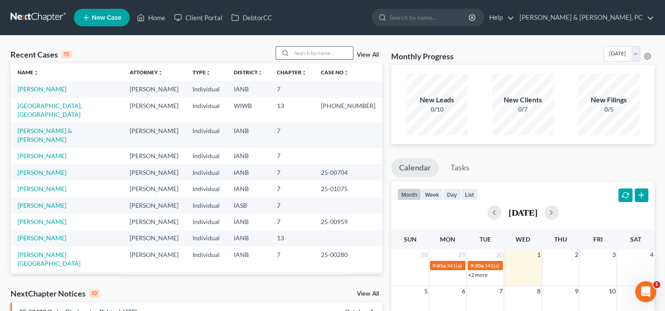
click at [313, 49] on input "search" at bounding box center [322, 53] width 62 height 13
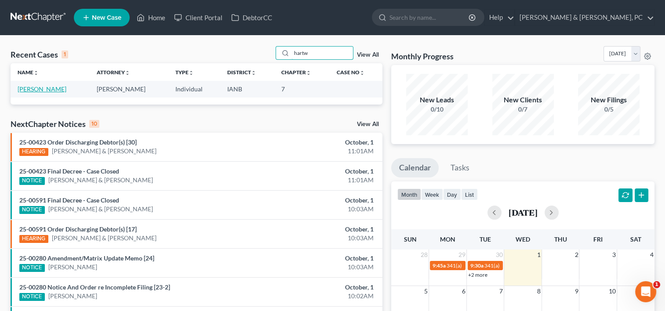
type input "hartw"
click at [52, 87] on link "[PERSON_NAME]" at bounding box center [42, 88] width 49 height 7
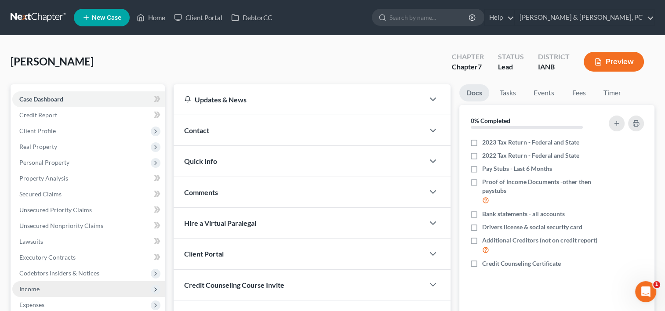
click at [36, 292] on span "Income" at bounding box center [29, 288] width 20 height 7
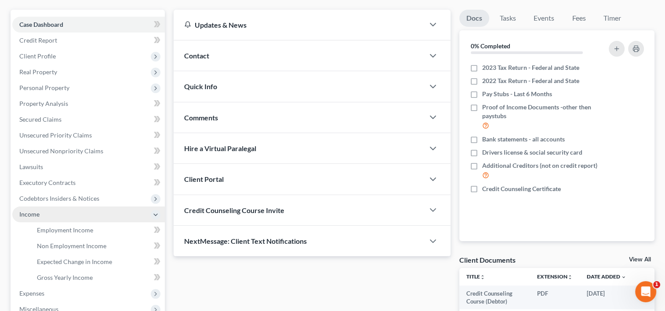
scroll to position [86, 0]
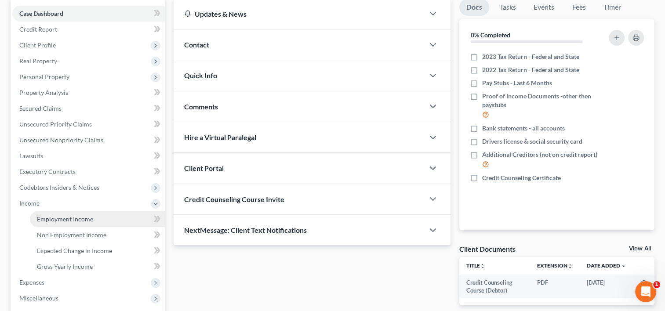
click at [78, 222] on span "Employment Income" at bounding box center [65, 218] width 56 height 7
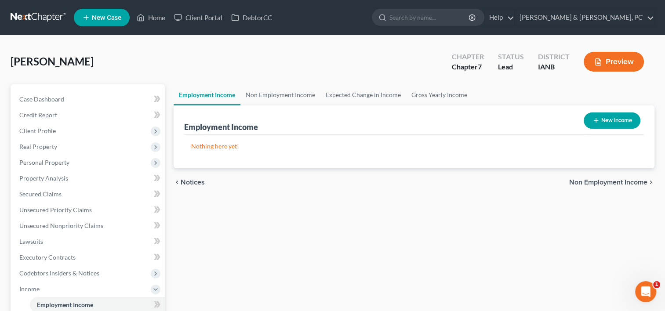
click at [621, 120] on button "New Income" at bounding box center [612, 121] width 57 height 16
select select "0"
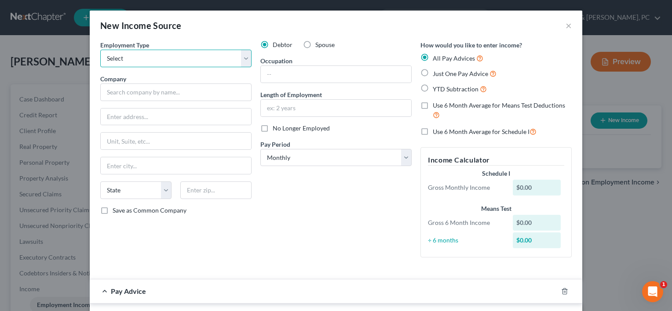
click at [241, 56] on select "Select Full or [DEMOGRAPHIC_DATA] Employment Self Employment" at bounding box center [175, 59] width 151 height 18
click at [294, 212] on div "Debtor Spouse Occupation Length of Employment No Longer Employed Pay Period * S…" at bounding box center [336, 152] width 160 height 224
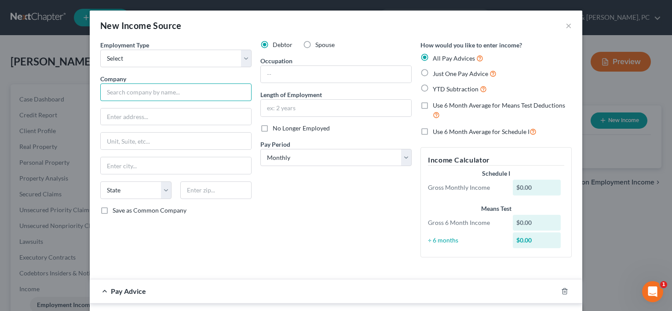
click at [151, 97] on input "text" at bounding box center [175, 93] width 151 height 18
click at [345, 69] on input "text" at bounding box center [336, 74] width 150 height 17
click at [270, 104] on input "text" at bounding box center [336, 108] width 150 height 17
click at [264, 188] on div "Debtor Spouse Occupation Length of Employment No Longer Employed Pay Period * S…" at bounding box center [336, 152] width 160 height 224
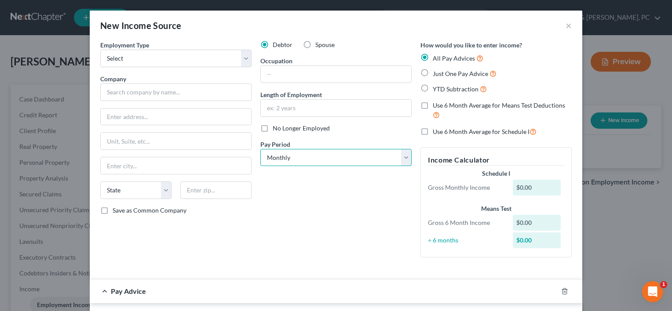
click at [308, 161] on select "Select Monthly Twice Monthly Every Other Week Weekly" at bounding box center [335, 158] width 151 height 18
click at [373, 132] on div "No Longer Employed" at bounding box center [335, 128] width 151 height 9
click at [296, 125] on span "No Longer Employed" at bounding box center [300, 127] width 57 height 7
click at [282, 125] on input "No Longer Employed" at bounding box center [279, 127] width 6 height 6
click at [306, 197] on div "Debtor Spouse Occupation Length of Employment No Longer Employed Pay Period * S…" at bounding box center [336, 152] width 160 height 224
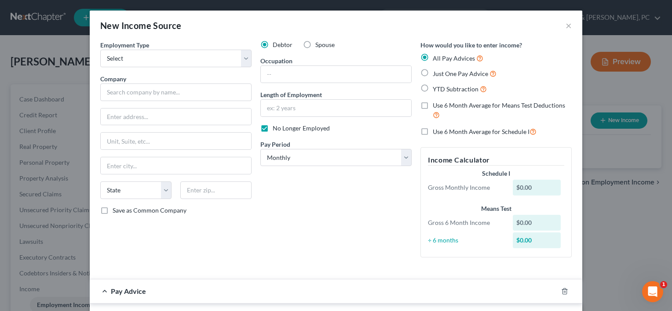
click at [274, 129] on span "No Longer Employed" at bounding box center [300, 127] width 57 height 7
click at [276, 129] on input "No Longer Employed" at bounding box center [279, 127] width 6 height 6
checkbox input "false"
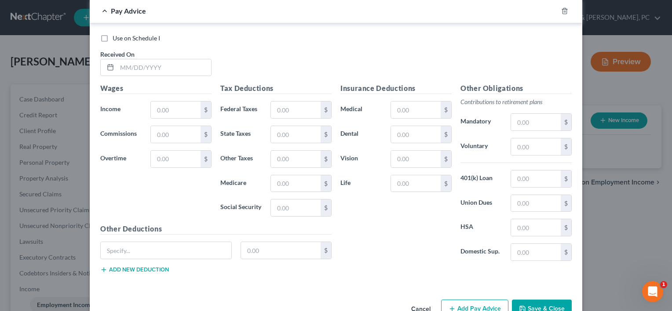
scroll to position [285, 0]
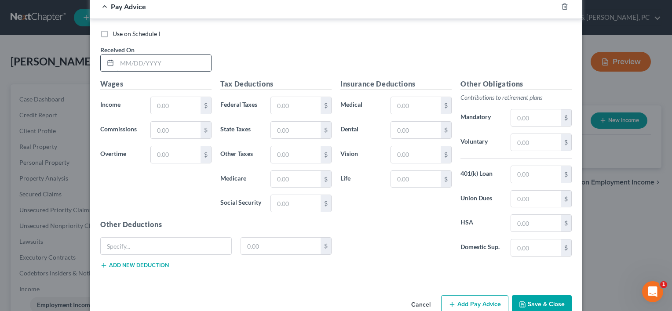
click at [162, 60] on input "text" at bounding box center [164, 63] width 94 height 17
click at [234, 50] on div "Use on Schedule I Received On *" at bounding box center [336, 54] width 480 height 50
click at [280, 102] on input "text" at bounding box center [296, 105] width 50 height 17
click at [290, 71] on div "Use on Schedule I Received On *" at bounding box center [336, 54] width 480 height 50
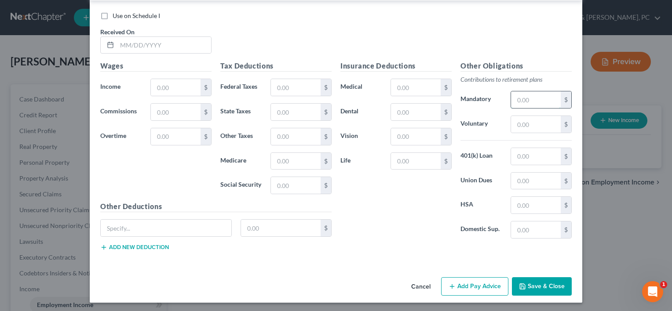
click at [523, 98] on input "text" at bounding box center [536, 99] width 50 height 17
click at [533, 61] on h5 "Other Obligations" at bounding box center [515, 66] width 111 height 11
click at [198, 222] on input "text" at bounding box center [166, 228] width 131 height 17
click at [181, 266] on div "Employment Type * Select Full or [DEMOGRAPHIC_DATA] Employment Self Employment …" at bounding box center [336, 6] width 492 height 536
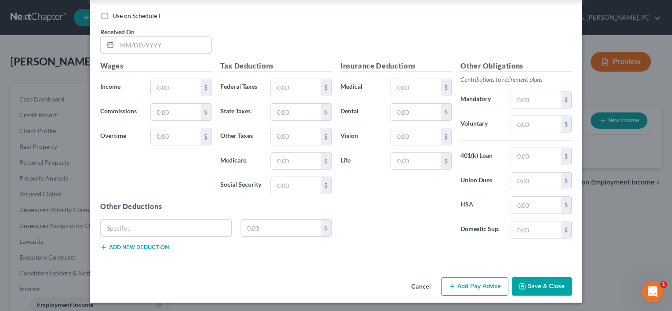
click at [149, 247] on button "Add new deduction" at bounding box center [134, 247] width 69 height 7
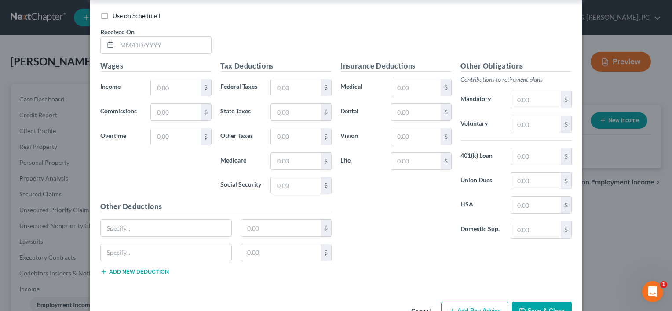
scroll to position [327, 0]
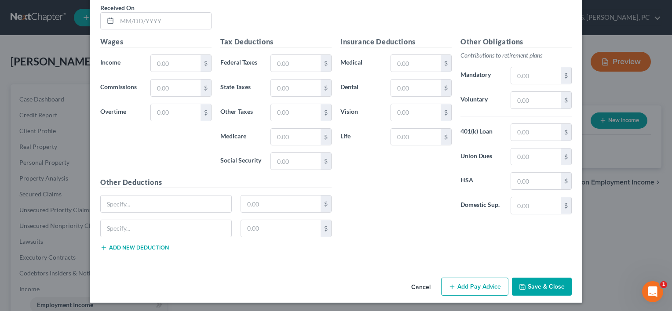
click at [145, 245] on button "Add new deduction" at bounding box center [134, 247] width 69 height 7
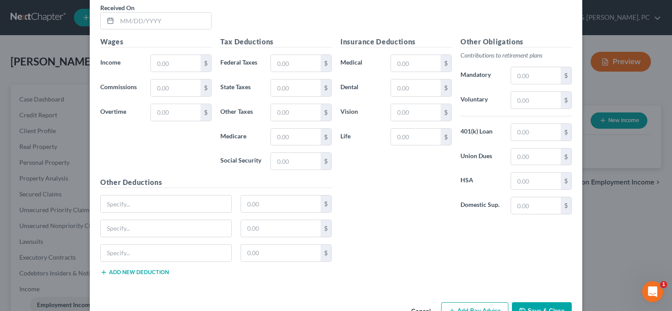
click at [142, 273] on div "Other Deductions $ $ $ Add new deduction" at bounding box center [216, 229] width 240 height 105
click at [144, 265] on div "$" at bounding box center [216, 256] width 240 height 25
click at [144, 269] on button "Add new deduction" at bounding box center [134, 272] width 69 height 7
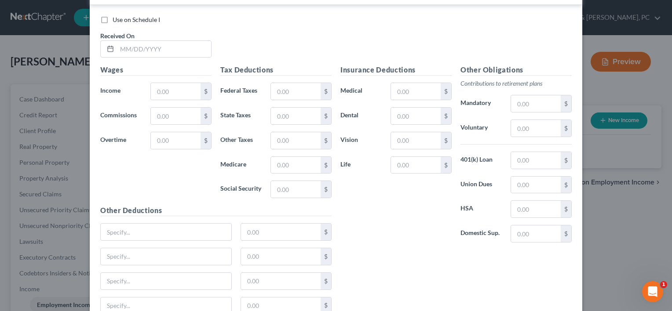
scroll to position [304, 0]
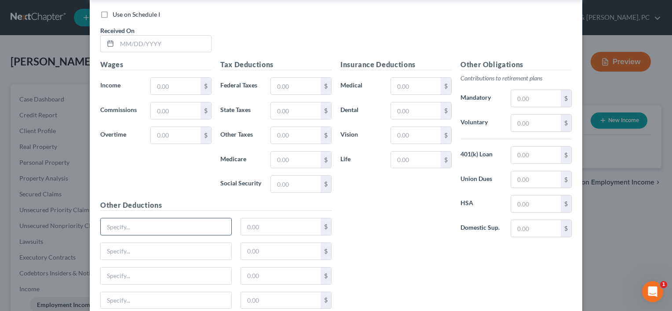
click at [215, 227] on input "text" at bounding box center [166, 226] width 131 height 17
click at [425, 269] on div "Insurance Deductions Medical $ Dental $ Vision $ Life $ Other Obligations Contr…" at bounding box center [456, 187] width 240 height 257
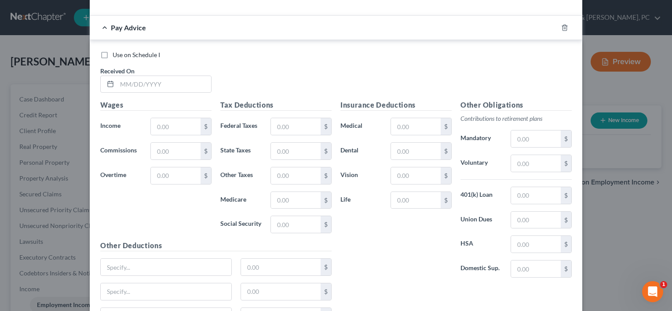
scroll to position [362, 0]
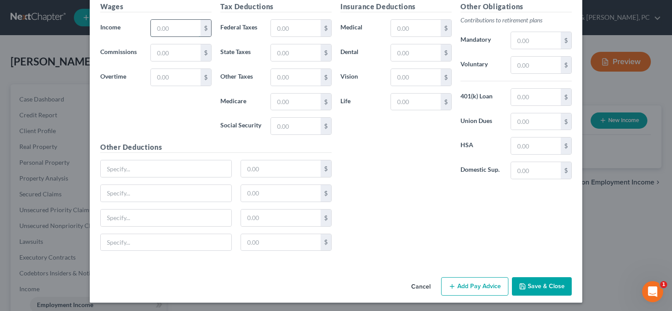
click at [176, 31] on input "text" at bounding box center [176, 28] width 50 height 17
type input "100"
click at [446, 181] on div "Insurance Deductions Medical $ Dental $ Vision $ Life $" at bounding box center [396, 93] width 120 height 185
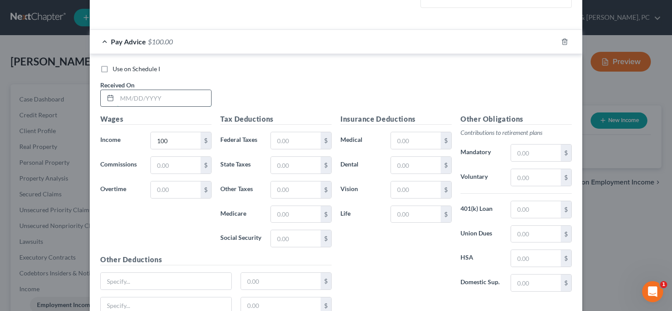
click at [153, 98] on input "text" at bounding box center [164, 98] width 94 height 17
type input "0"
type input "[DATE]"
click at [553, 44] on rect "button" at bounding box center [555, 43] width 4 height 4
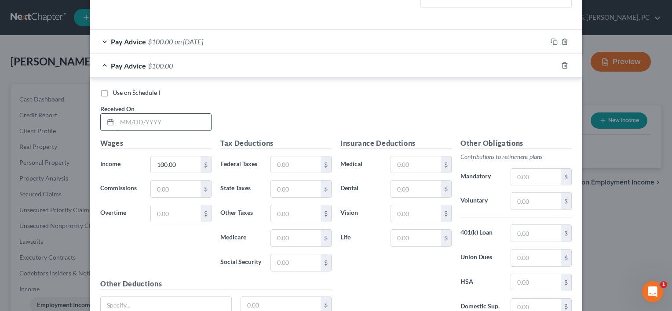
click at [169, 117] on input "text" at bounding box center [164, 122] width 94 height 17
click at [235, 105] on div "Use on Schedule I Received On *" at bounding box center [336, 113] width 480 height 50
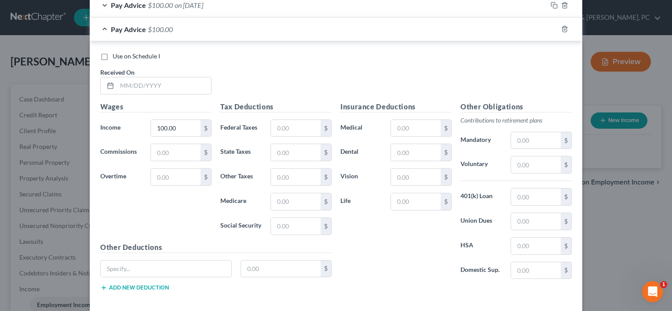
scroll to position [286, 0]
click at [561, 26] on icon "button" at bounding box center [564, 28] width 7 height 7
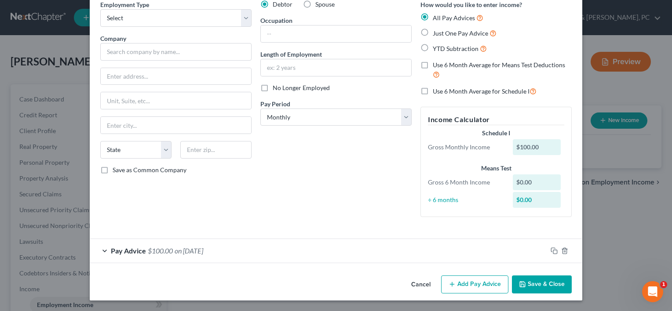
scroll to position [40, 0]
drag, startPoint x: 561, startPoint y: 26, endPoint x: 356, endPoint y: 184, distance: 258.8
click at [356, 184] on div "Debtor Spouse Occupation Length of Employment No Longer Employed Pay Period * S…" at bounding box center [336, 112] width 160 height 224
click at [562, 252] on icon "button" at bounding box center [564, 251] width 4 height 6
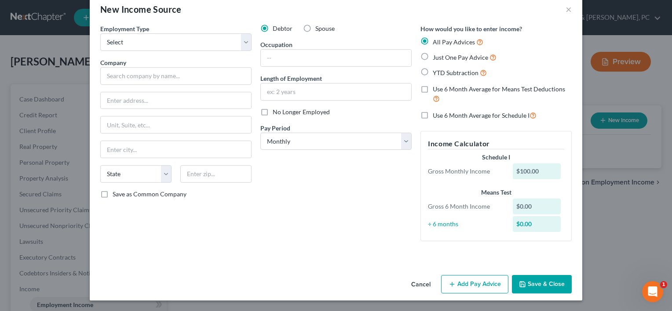
scroll to position [16, 0]
click at [513, 278] on button "Save & Close" at bounding box center [542, 285] width 60 height 18
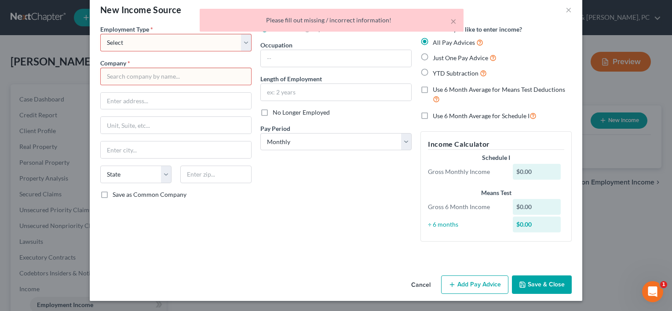
click at [417, 283] on button "Cancel" at bounding box center [420, 285] width 33 height 18
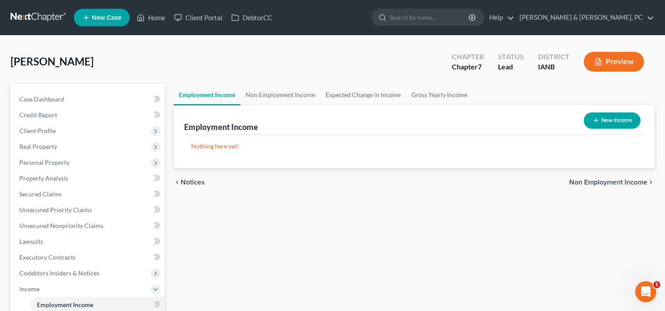
drag, startPoint x: 417, startPoint y: 283, endPoint x: 568, endPoint y: 154, distance: 198.9
click at [568, 154] on div "Employment Income Non Employment Income Expected Change in Income Gross Yearly …" at bounding box center [414, 298] width 490 height 429
click at [608, 114] on button "New Income" at bounding box center [612, 121] width 57 height 16
select select "0"
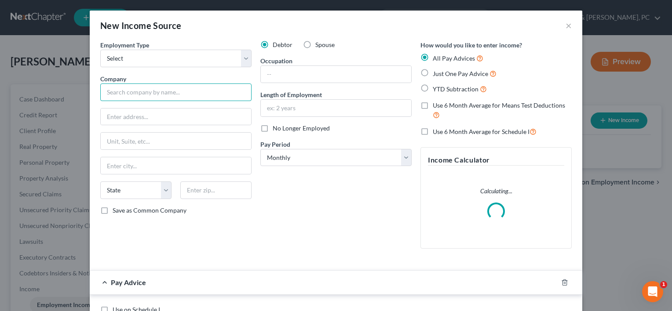
click at [160, 91] on input "text" at bounding box center [175, 93] width 151 height 18
type input "[PERSON_NAME]"
type input "[STREET_ADDRESS][PERSON_NAME]"
type input "Dubuque"
select select "16"
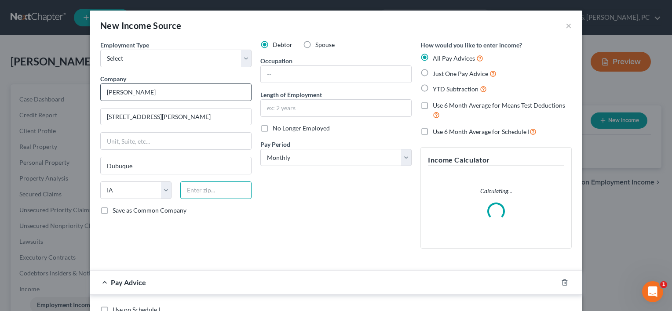
type input "52001"
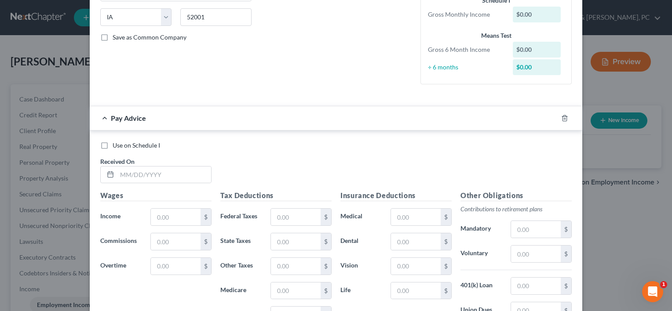
scroll to position [303, 0]
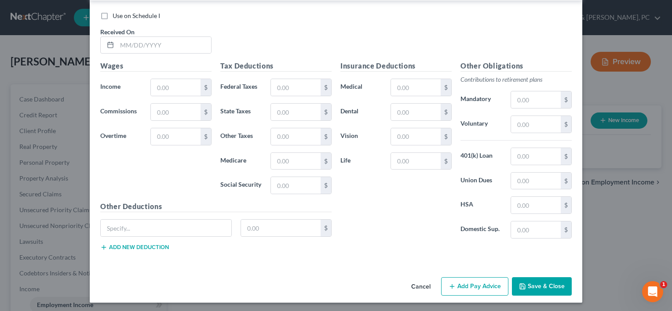
click at [531, 287] on button "Save & Close" at bounding box center [542, 286] width 60 height 18
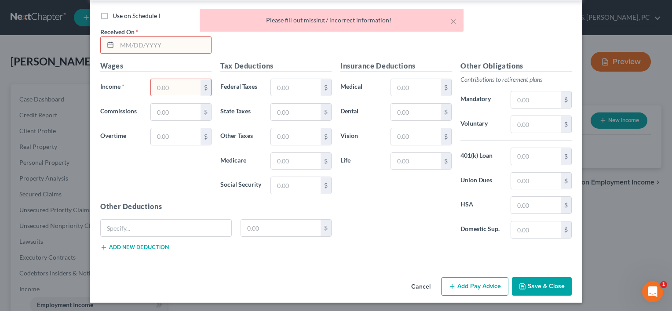
click at [172, 43] on input "text" at bounding box center [164, 45] width 94 height 17
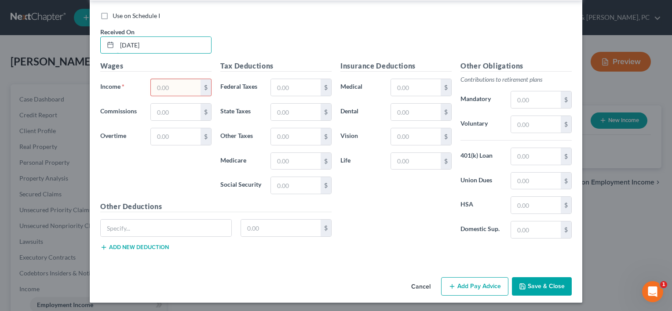
type input "[DATE]"
click at [169, 85] on input "text" at bounding box center [176, 87] width 50 height 17
type input "100"
click at [538, 282] on button "Save & Close" at bounding box center [542, 286] width 60 height 18
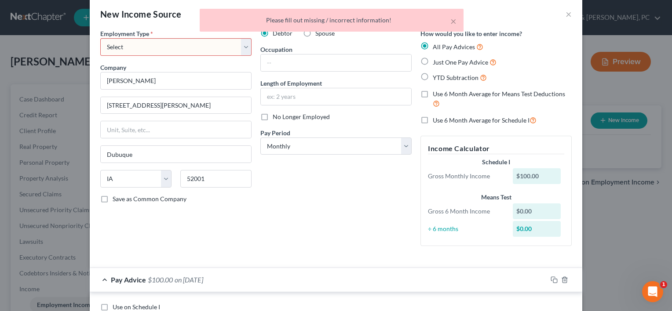
scroll to position [0, 0]
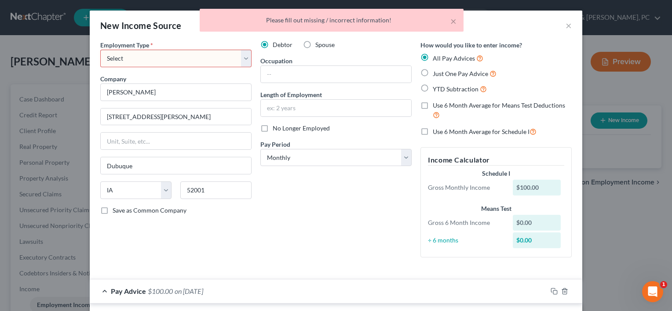
click at [237, 64] on select "Select Full or [DEMOGRAPHIC_DATA] Employment Self Employment" at bounding box center [175, 59] width 151 height 18
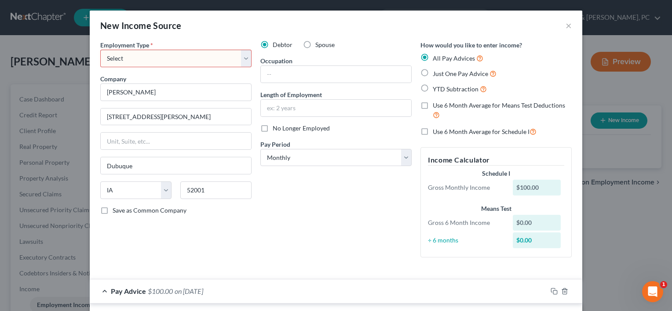
select select "0"
click at [100, 50] on select "Select Full or [DEMOGRAPHIC_DATA] Employment Self Employment" at bounding box center [175, 59] width 151 height 18
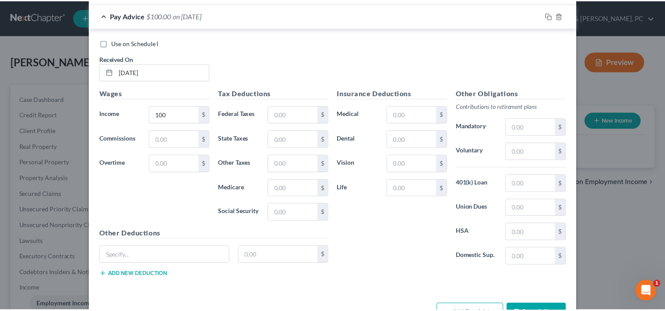
scroll to position [303, 0]
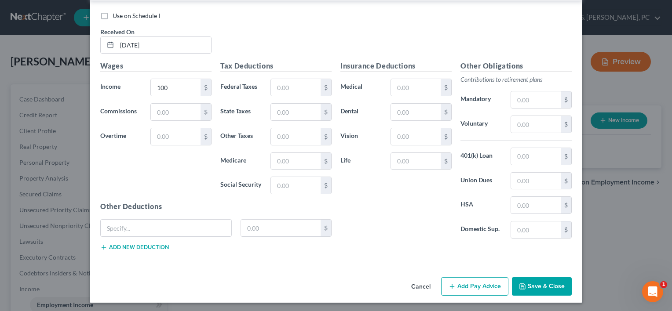
click at [549, 291] on button "Save & Close" at bounding box center [542, 286] width 60 height 18
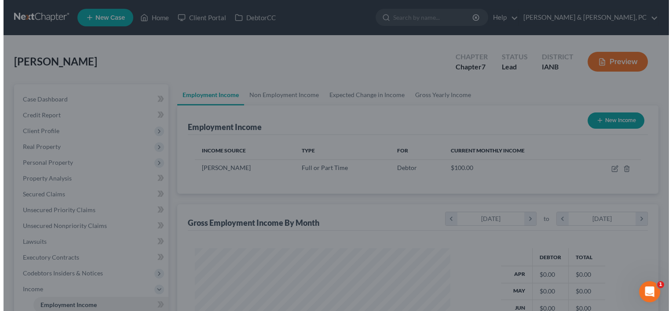
scroll to position [439357, 439244]
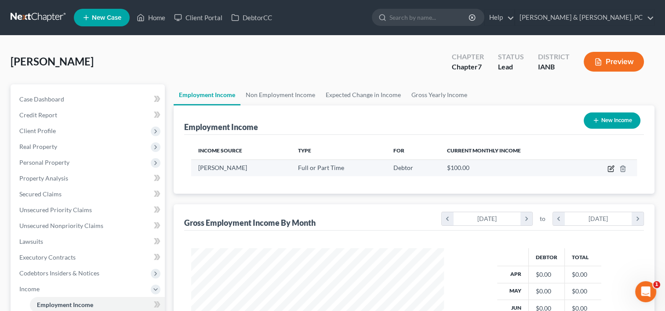
click at [610, 169] on icon "button" at bounding box center [612, 168] width 4 height 4
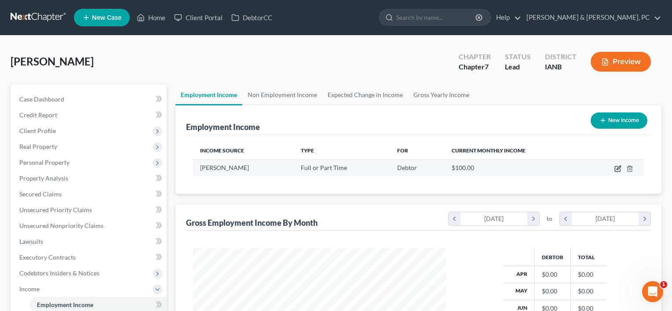
select select "0"
select select "16"
select select "0"
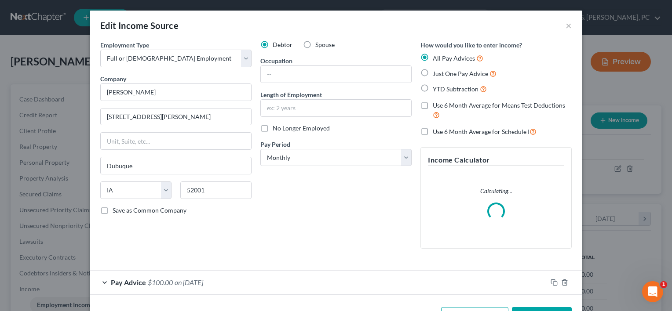
scroll to position [31, 0]
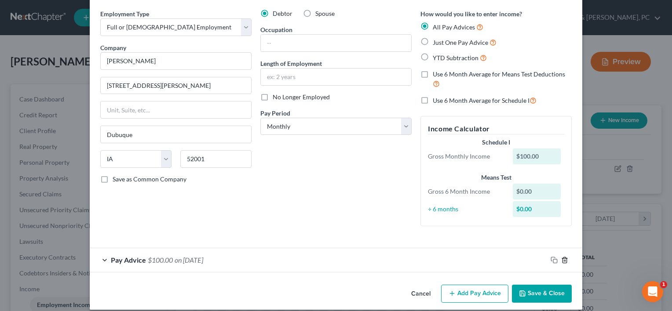
click at [565, 260] on line "button" at bounding box center [565, 261] width 0 height 2
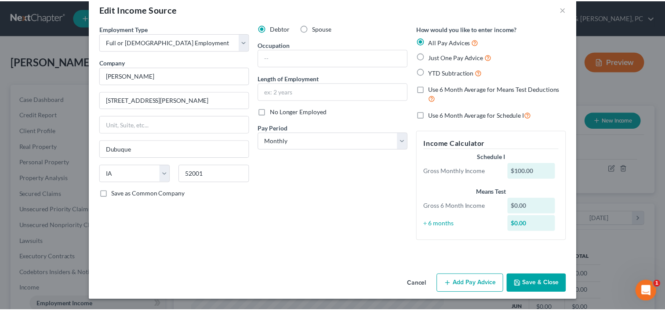
scroll to position [16, 0]
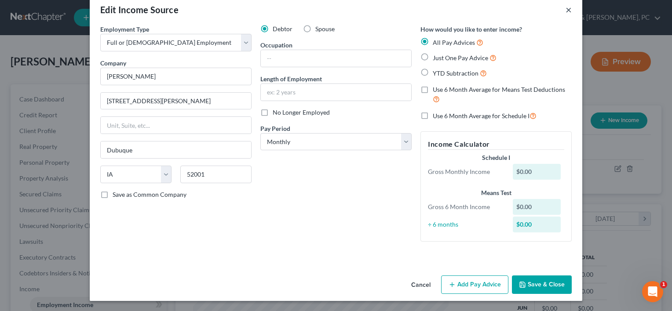
click at [565, 12] on button "×" at bounding box center [568, 9] width 6 height 11
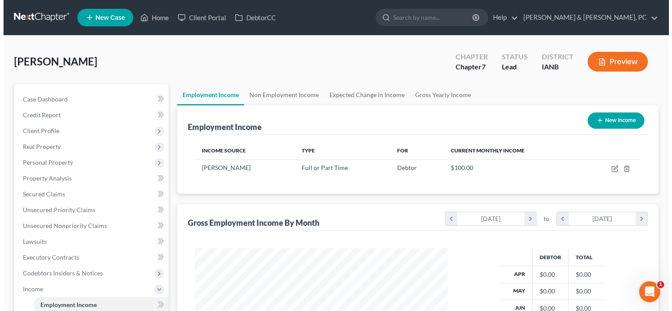
scroll to position [439357, 439244]
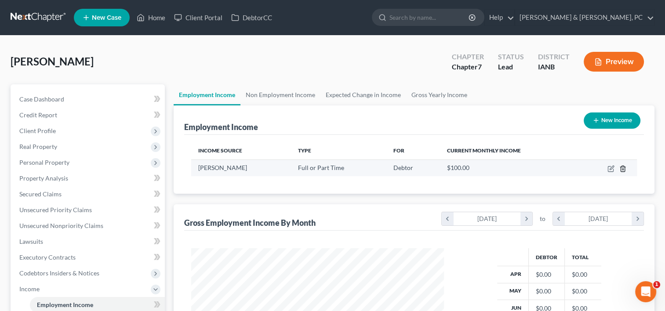
click at [622, 170] on line "button" at bounding box center [622, 169] width 0 height 2
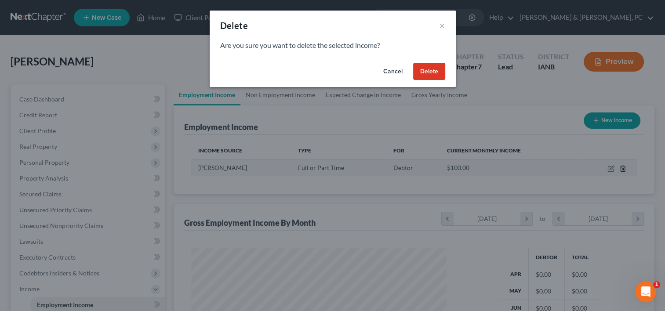
scroll to position [156, 272]
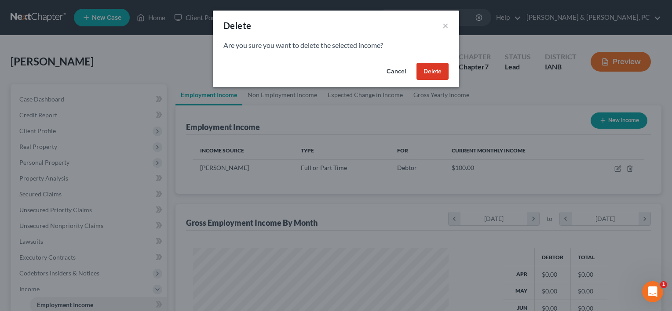
click at [441, 67] on button "Delete" at bounding box center [432, 72] width 32 height 18
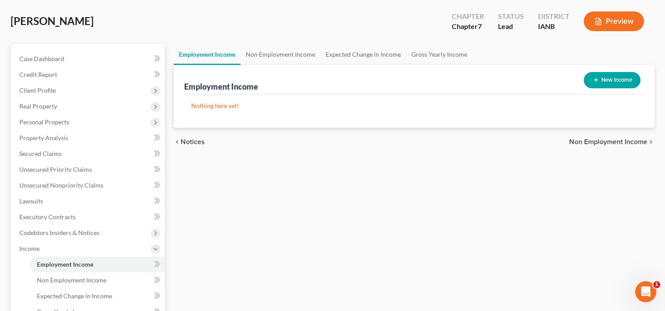
scroll to position [0, 0]
